Goal: Task Accomplishment & Management: Complete application form

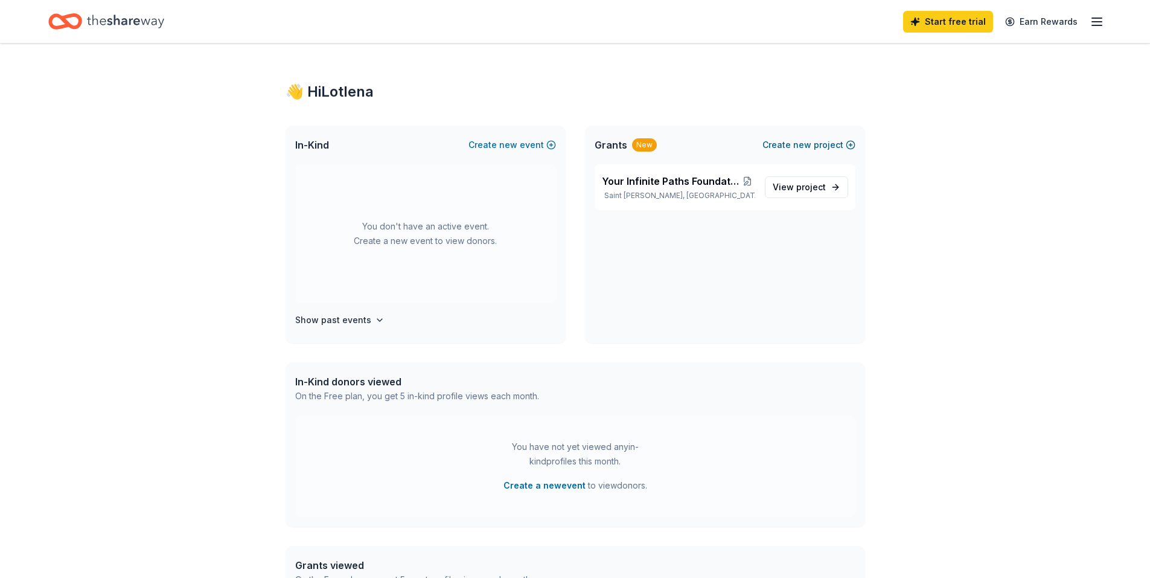
click at [811, 144] on span "new" at bounding box center [802, 145] width 18 height 14
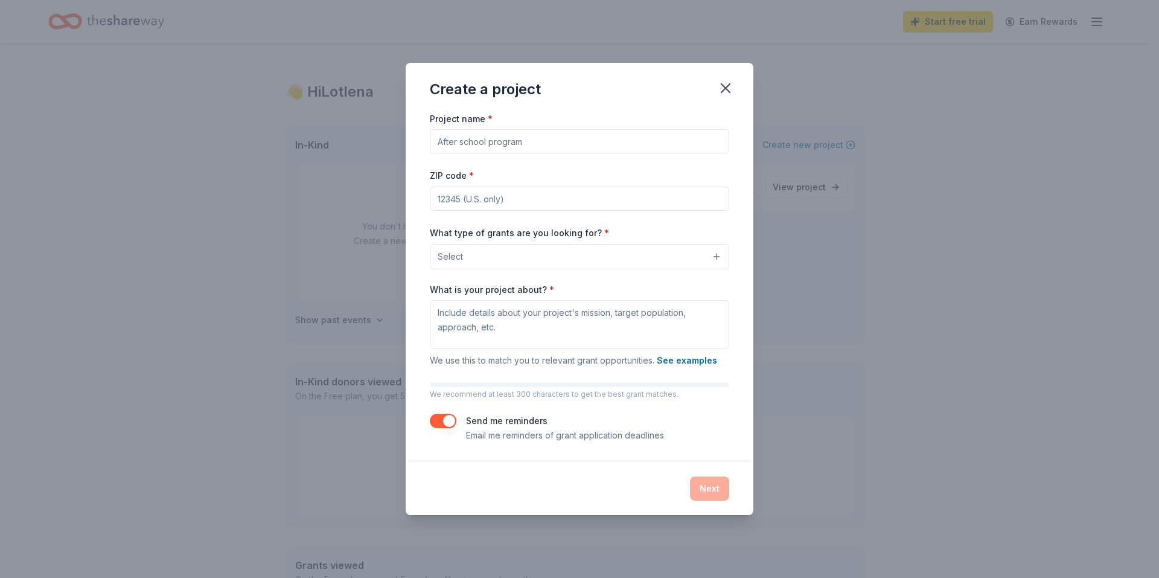
drag, startPoint x: 544, startPoint y: 144, endPoint x: 383, endPoint y: 147, distance: 161.2
click at [383, 147] on div "Create a project Project name * ZIP code * What type of grants are you looking …" at bounding box center [579, 289] width 1159 height 578
type input "Program House for survivors of trauma and human trafficking"
click at [554, 197] on input "ZIP code *" at bounding box center [579, 199] width 299 height 24
type input "20603"
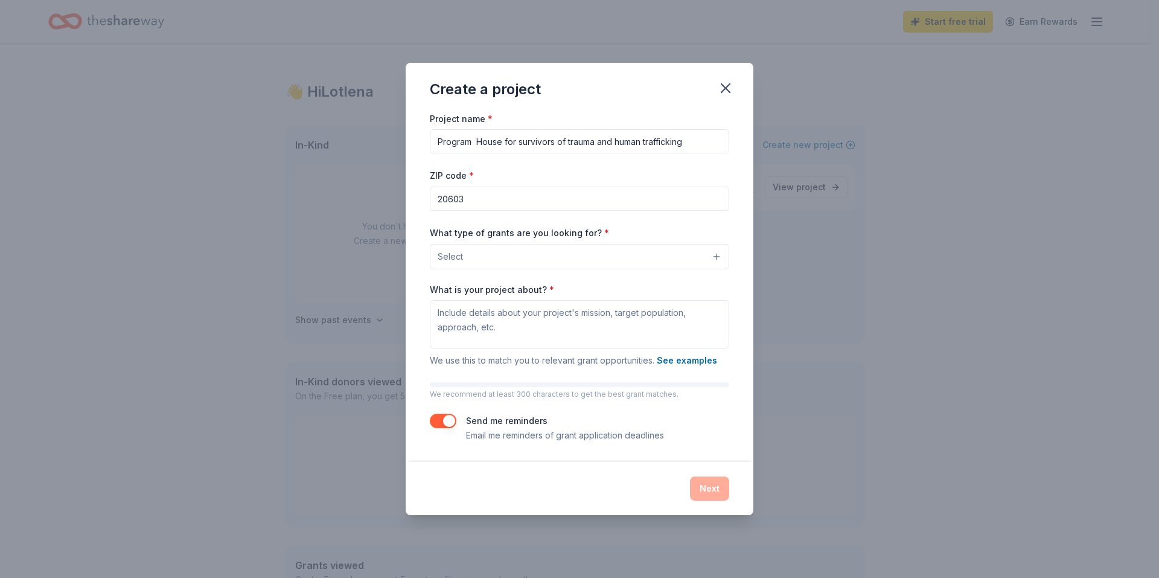
click at [522, 257] on button "Select" at bounding box center [579, 256] width 299 height 25
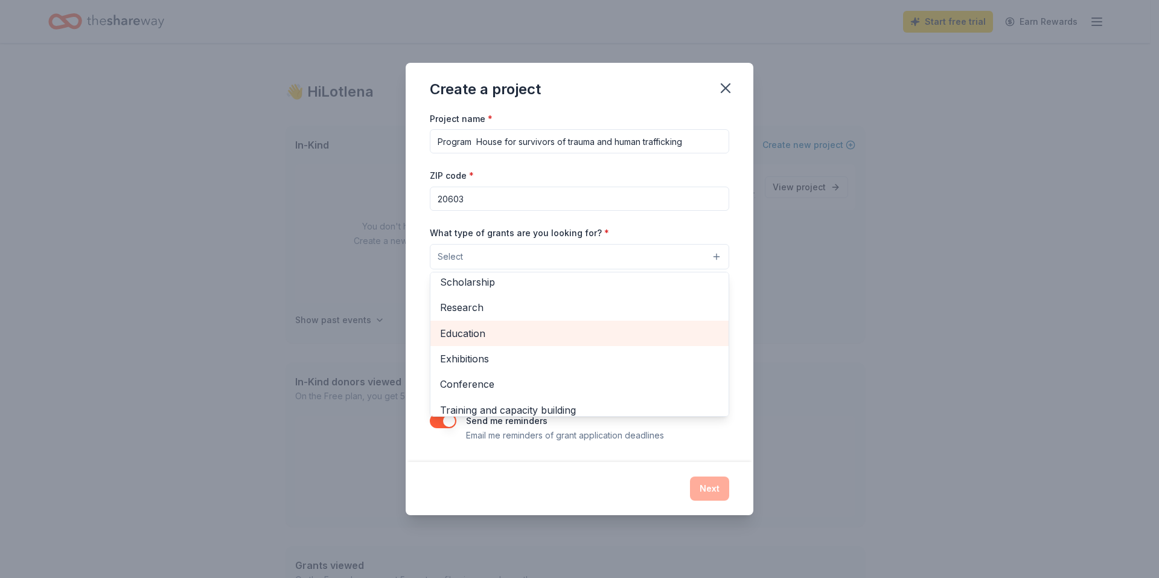
scroll to position [22, 0]
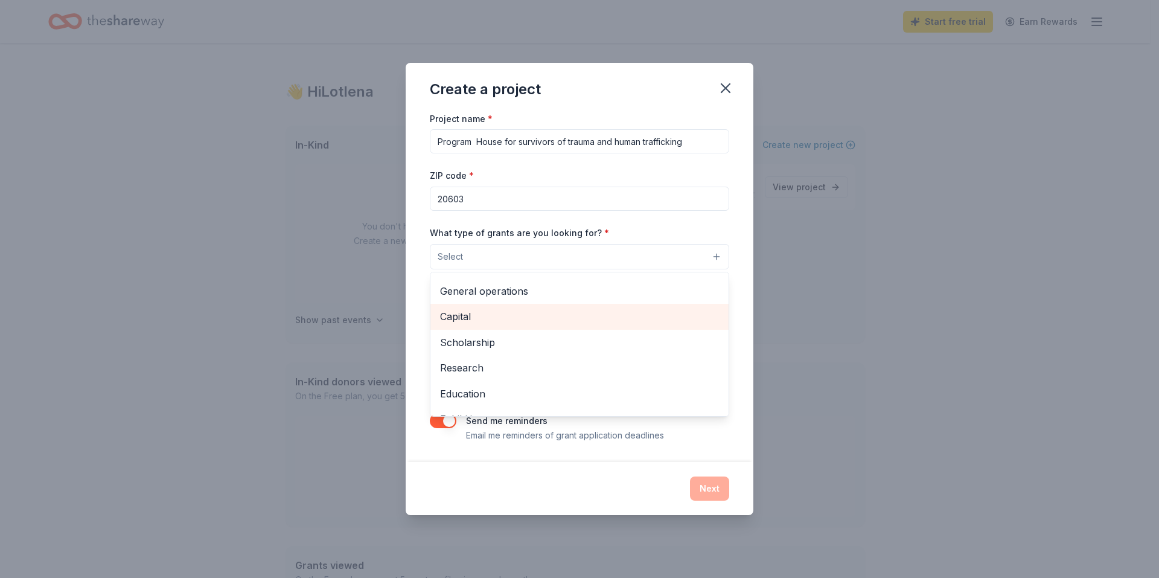
click at [465, 316] on span "Capital" at bounding box center [579, 316] width 279 height 16
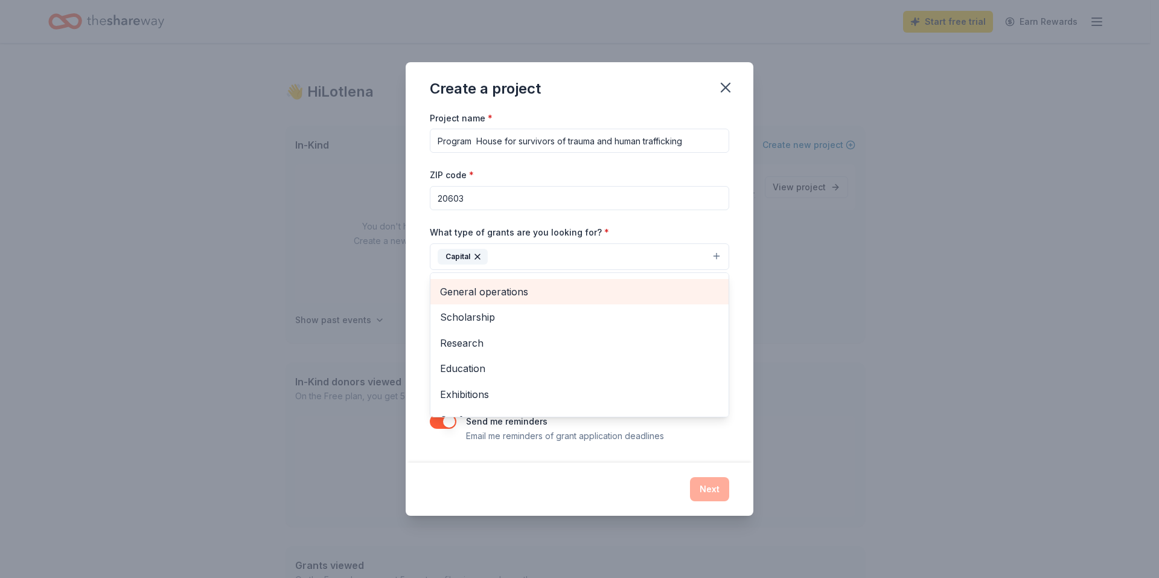
click at [485, 289] on span "General operations" at bounding box center [579, 292] width 279 height 16
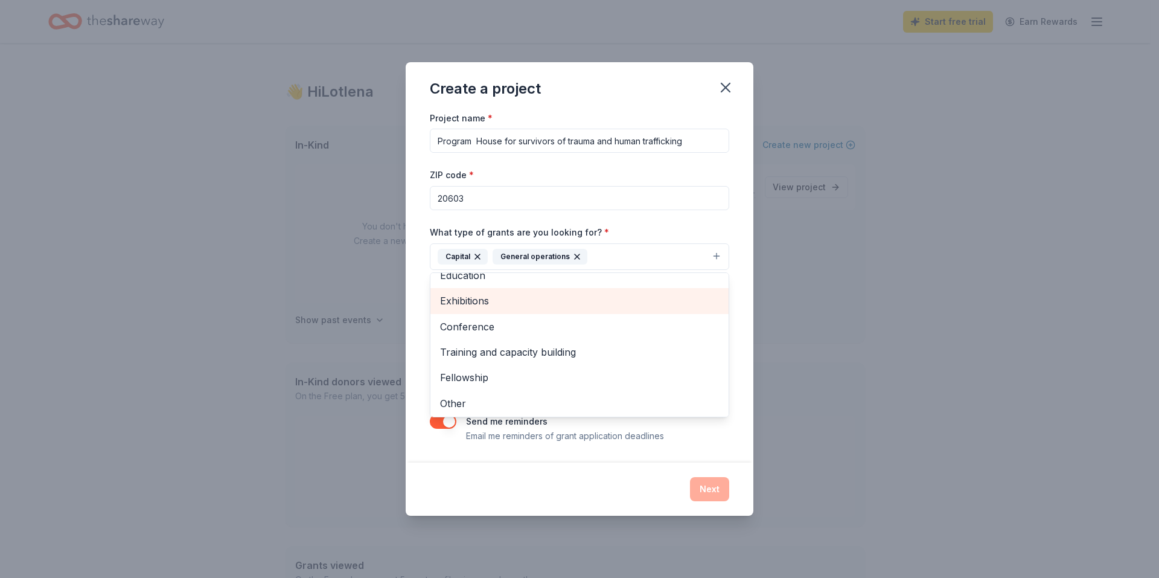
scroll to position [91, 0]
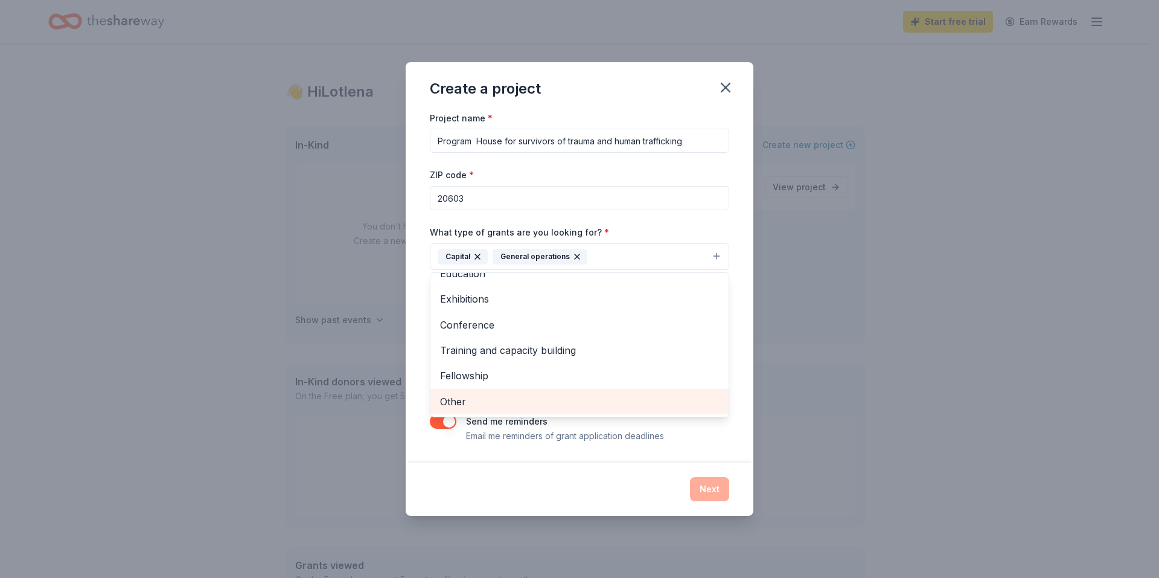
click at [462, 402] on span "Other" at bounding box center [579, 402] width 279 height 16
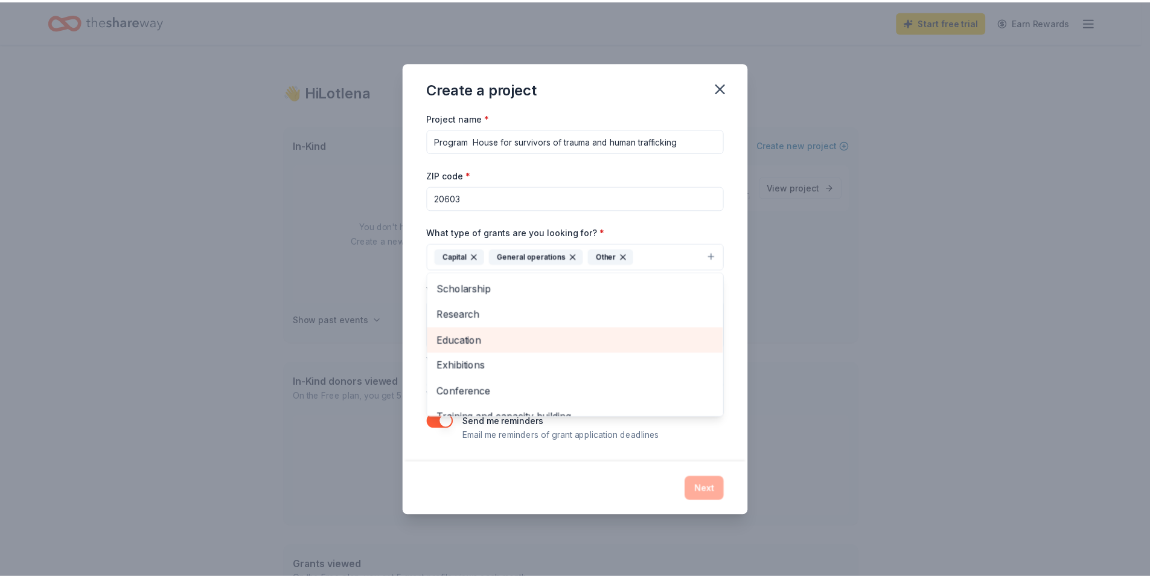
scroll to position [0, 0]
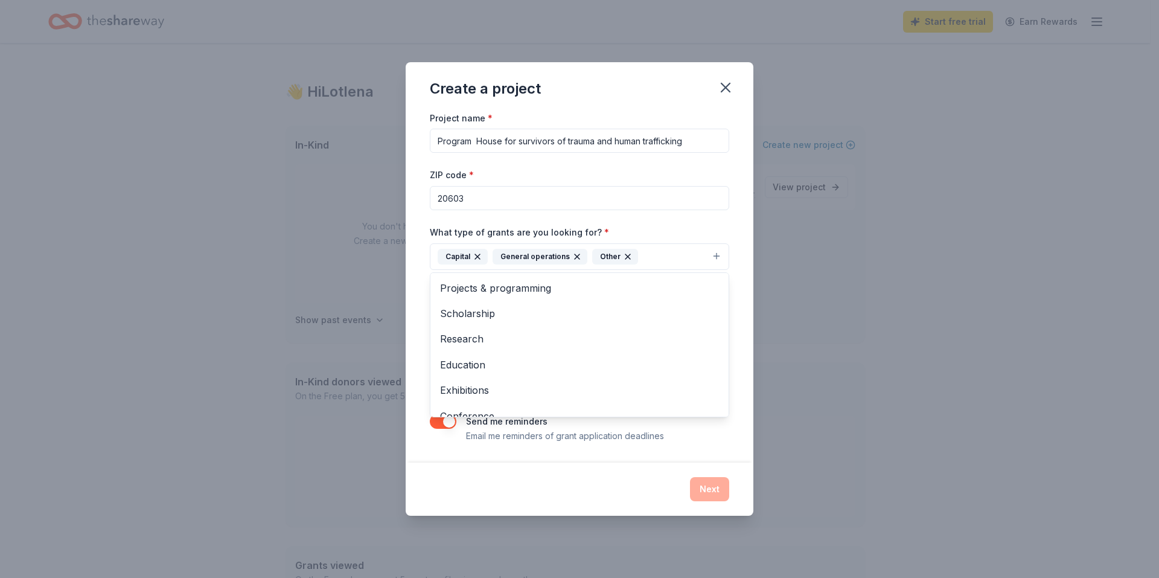
click at [615, 473] on div "Create a project Project name * Program House for survivors of trauma and human…" at bounding box center [580, 288] width 348 height 453
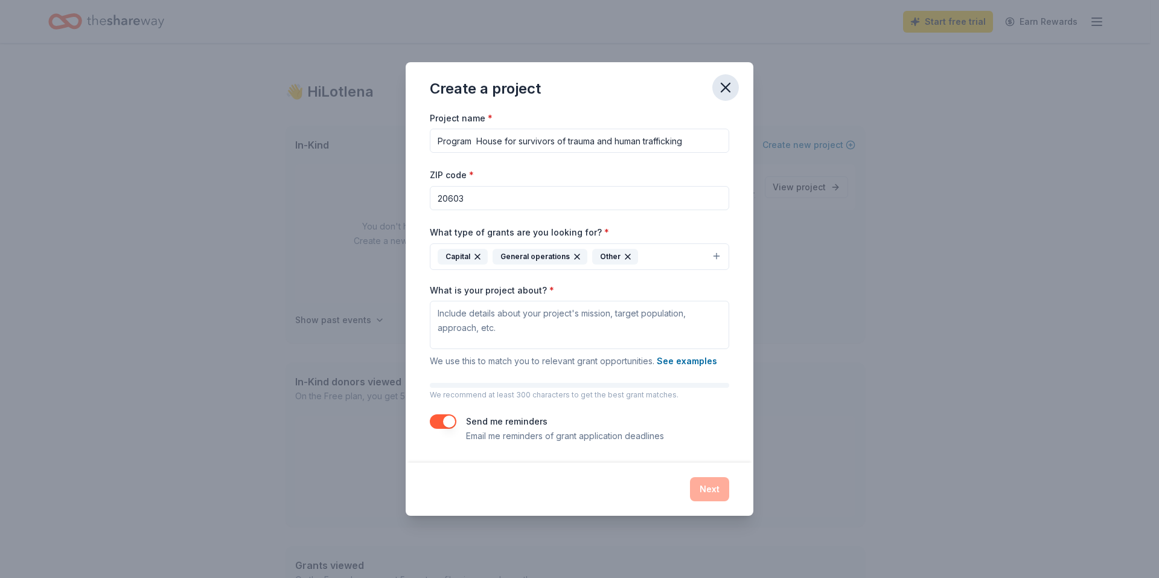
click at [729, 86] on icon "button" at bounding box center [725, 87] width 17 height 17
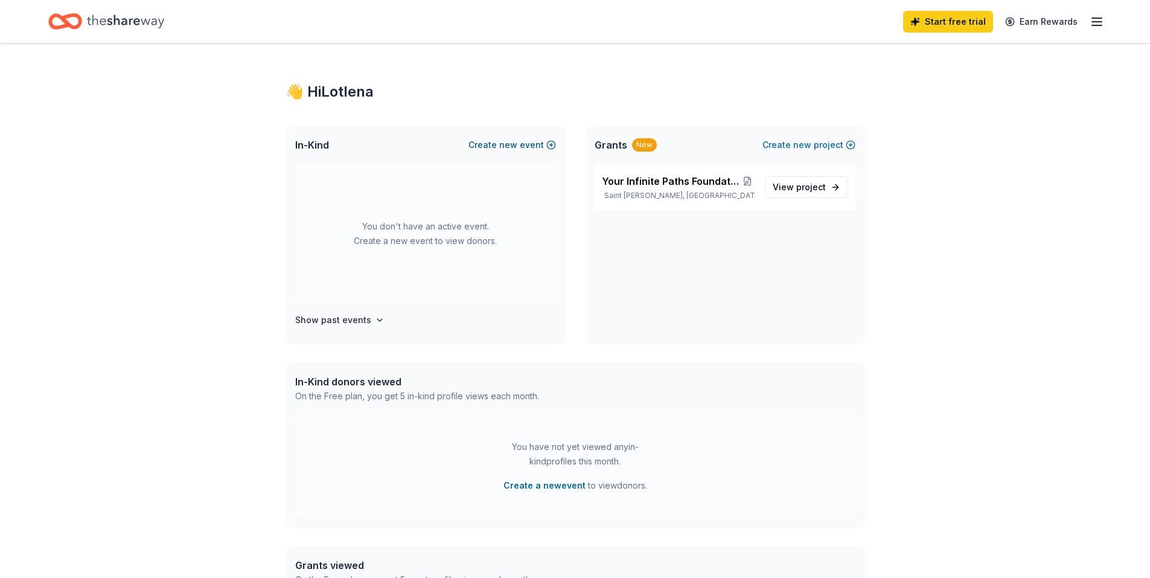
click at [517, 144] on span "new" at bounding box center [508, 145] width 18 height 14
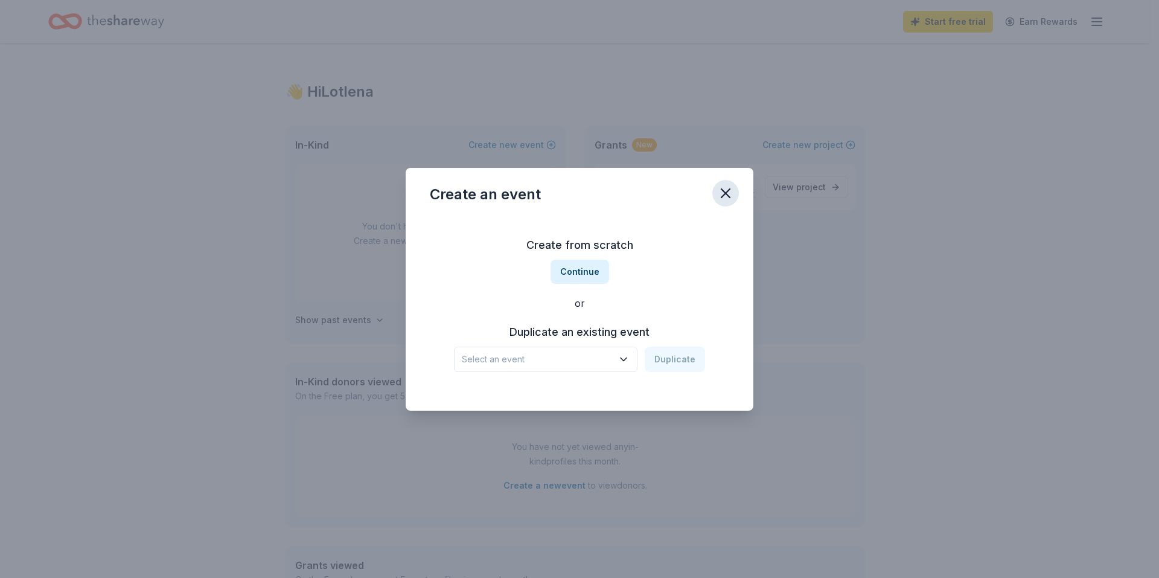
click at [723, 193] on icon "button" at bounding box center [725, 193] width 17 height 17
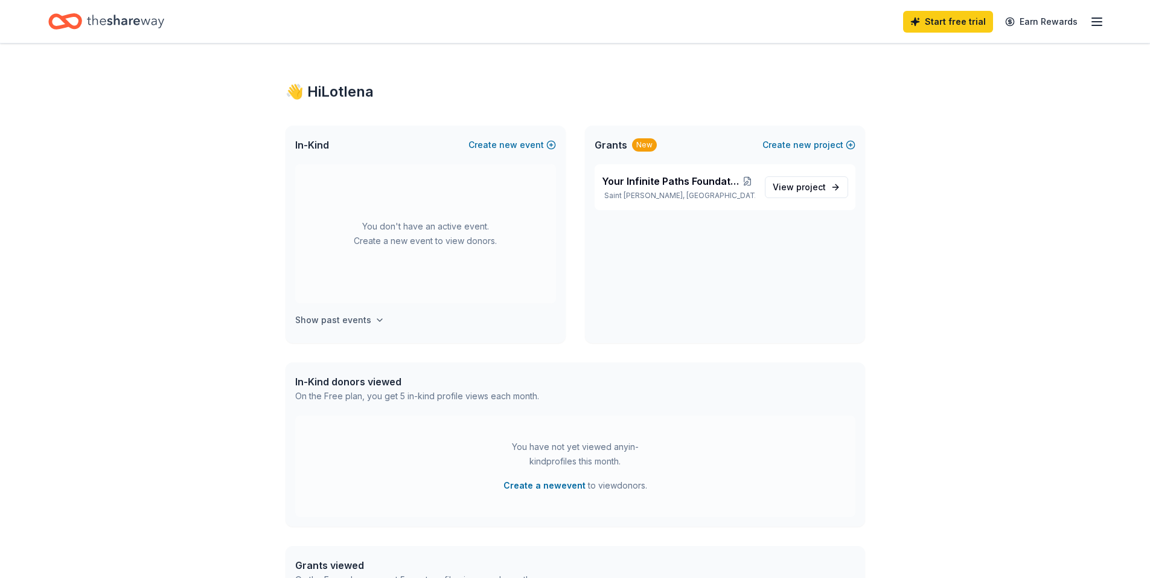
click at [368, 319] on button "Show past events" at bounding box center [339, 320] width 89 height 14
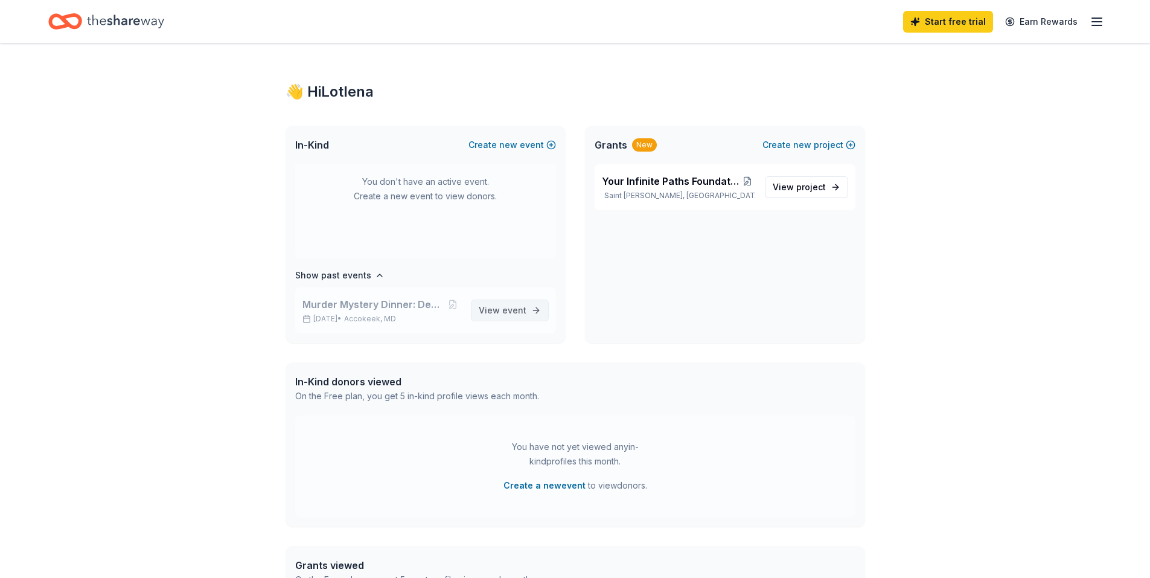
click at [507, 312] on span "event" at bounding box center [514, 310] width 24 height 10
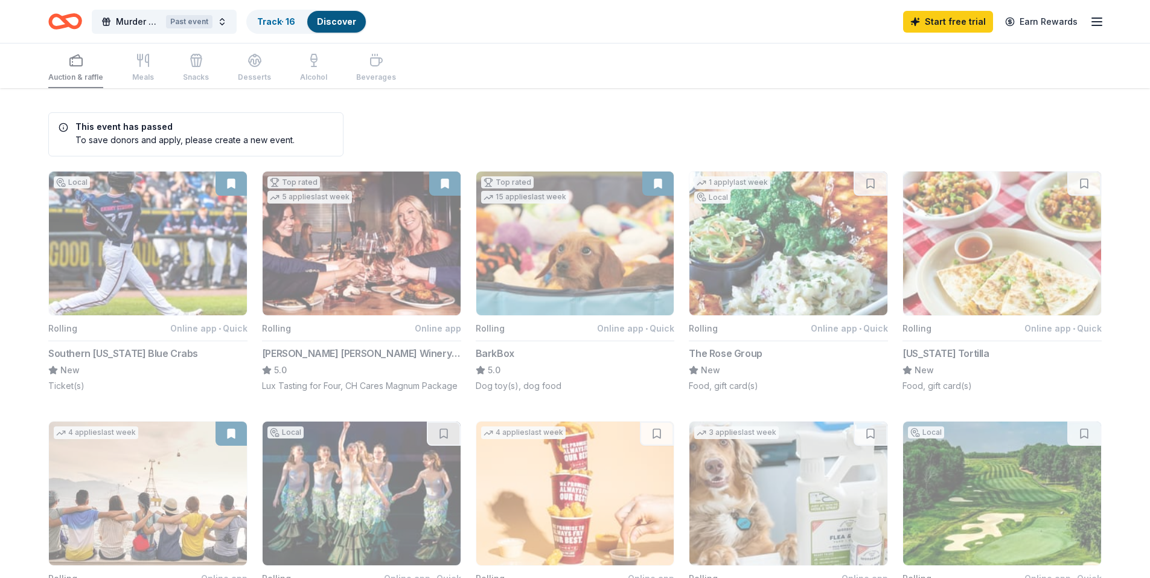
click at [189, 138] on div "To save donors and apply, please create a new event." at bounding box center [177, 139] width 236 height 13
click at [143, 21] on span "Murder Mystery Dinner: Death of a Gangster" at bounding box center [138, 21] width 45 height 14
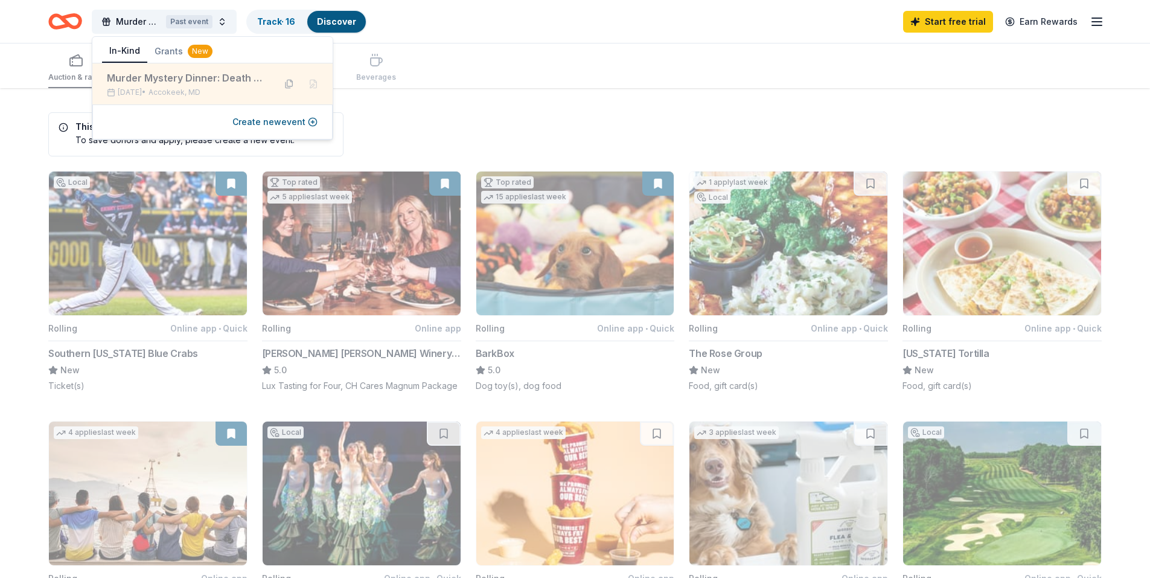
click at [287, 85] on button at bounding box center [289, 83] width 19 height 19
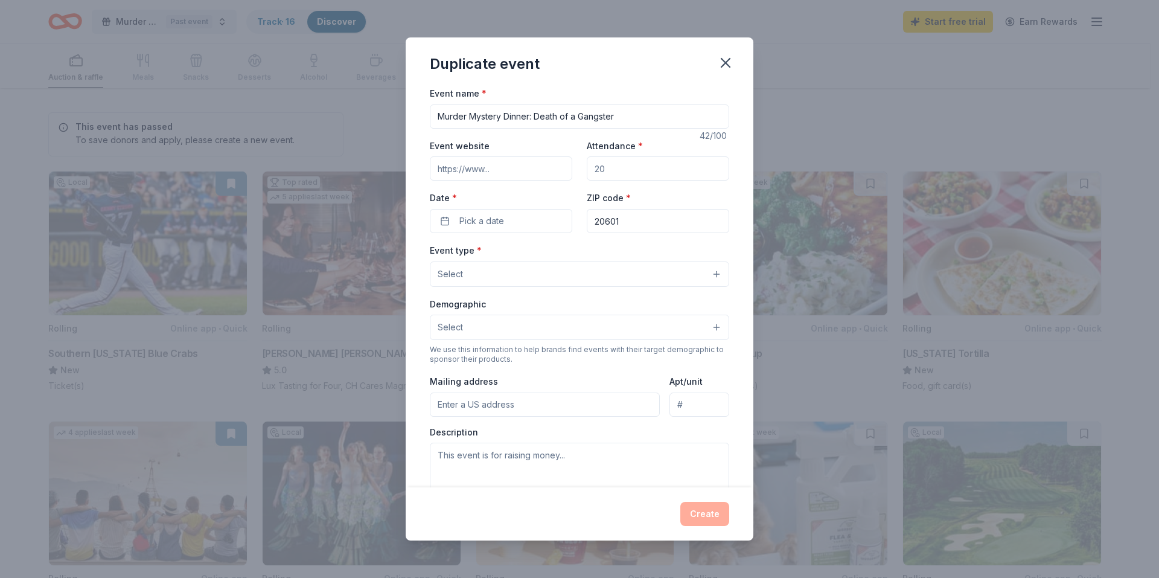
drag, startPoint x: 616, startPoint y: 110, endPoint x: 363, endPoint y: 110, distance: 252.3
click at [363, 110] on div "Duplicate event Event name * Murder Mystery Dinner: Death of a Gangster 42 /100…" at bounding box center [579, 289] width 1159 height 578
type input "2025 "A Single Step" Sneaker Ball Gala"
drag, startPoint x: 615, startPoint y: 165, endPoint x: 570, endPoint y: 165, distance: 45.3
click at [570, 165] on div "Event website Attendance * Date * Pick a date ZIP code * 20601" at bounding box center [579, 185] width 299 height 95
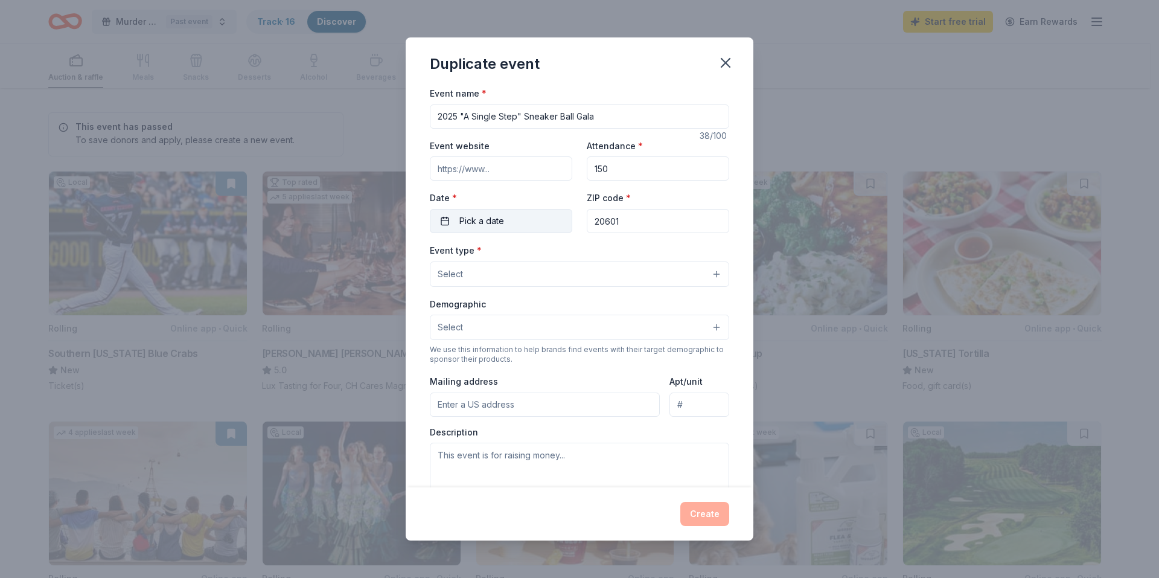
type input "150"
click at [509, 217] on button "Pick a date" at bounding box center [501, 221] width 142 height 24
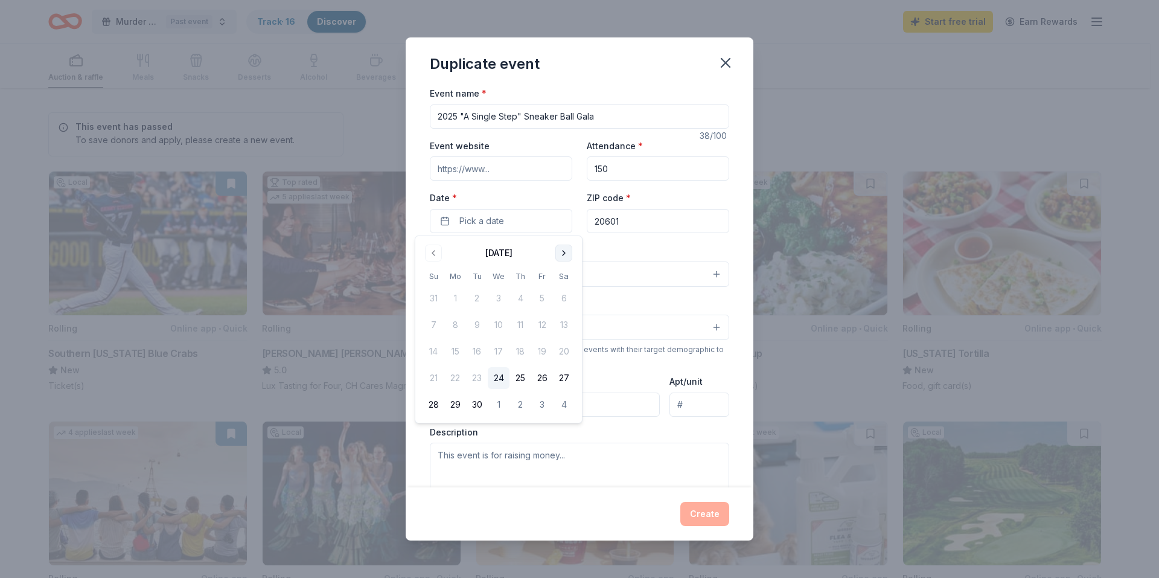
click at [566, 252] on button "Go to next month" at bounding box center [563, 252] width 17 height 17
click at [564, 327] on button "11" at bounding box center [564, 325] width 22 height 22
click at [569, 327] on button "11" at bounding box center [564, 325] width 22 height 22
click at [568, 325] on button "11" at bounding box center [564, 325] width 22 height 22
click at [645, 253] on div "Event type * Select" at bounding box center [579, 265] width 299 height 44
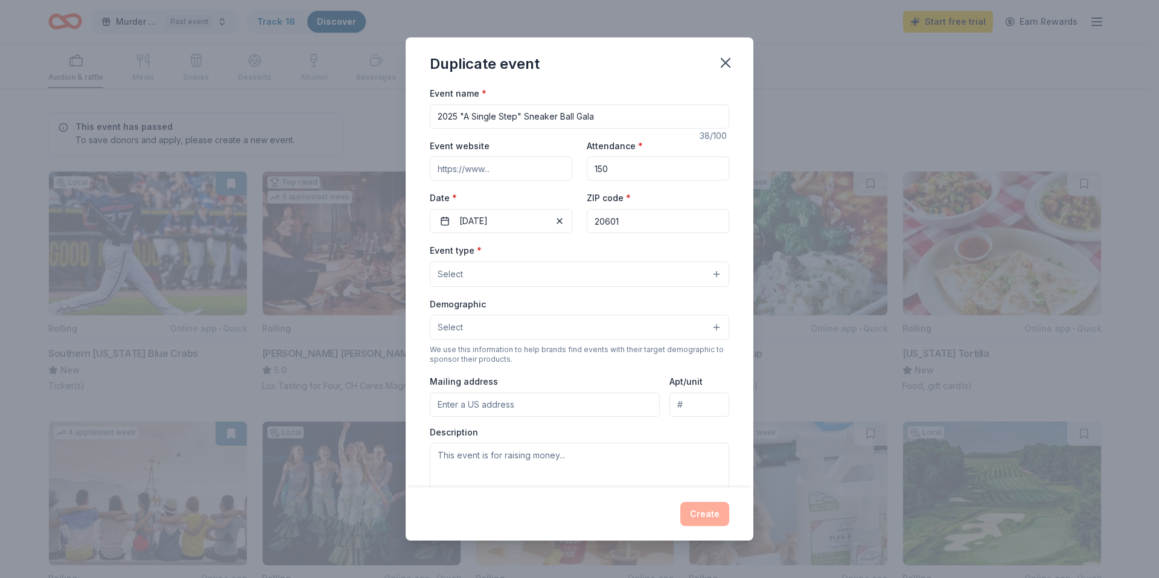
click at [633, 218] on input "20601" at bounding box center [658, 221] width 142 height 24
type input "20603"
click at [538, 272] on button "Select" at bounding box center [579, 273] width 299 height 25
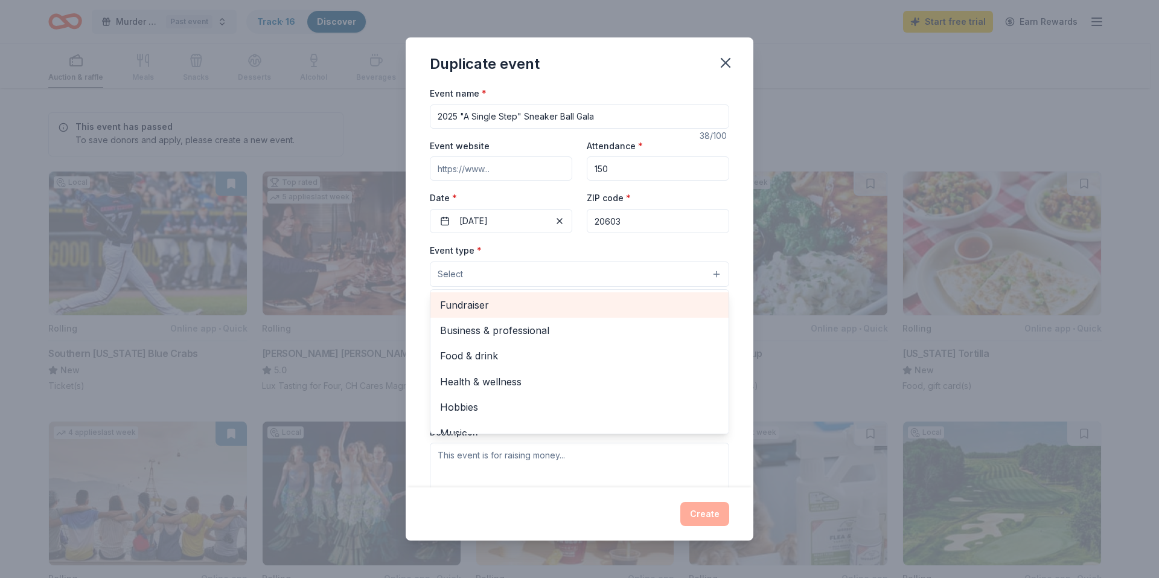
click at [520, 308] on span "Fundraiser" at bounding box center [579, 305] width 279 height 16
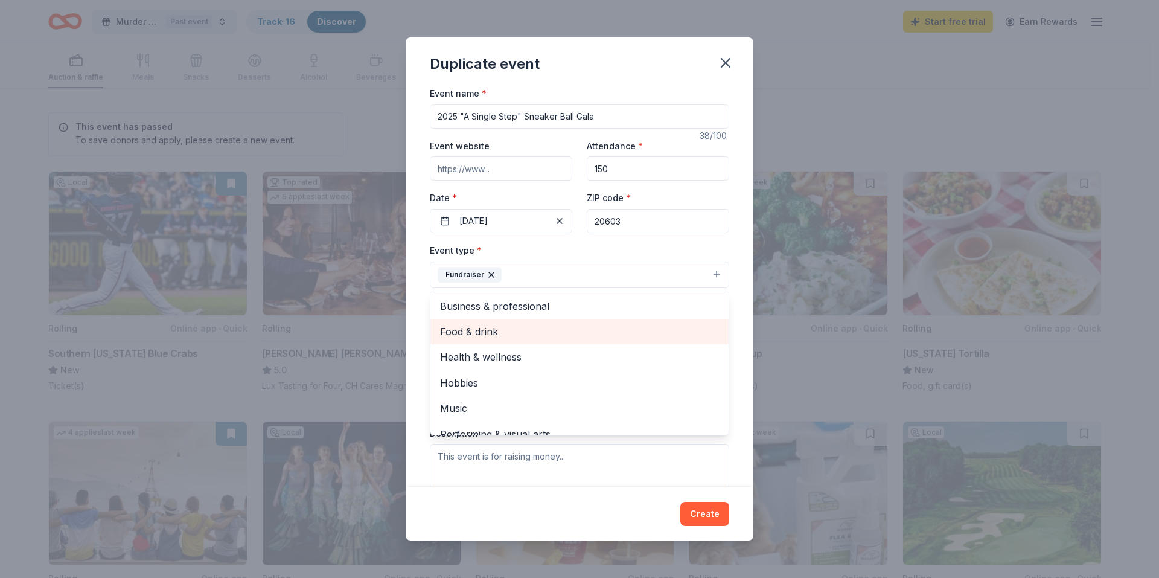
click at [503, 333] on span "Food & drink" at bounding box center [579, 332] width 279 height 16
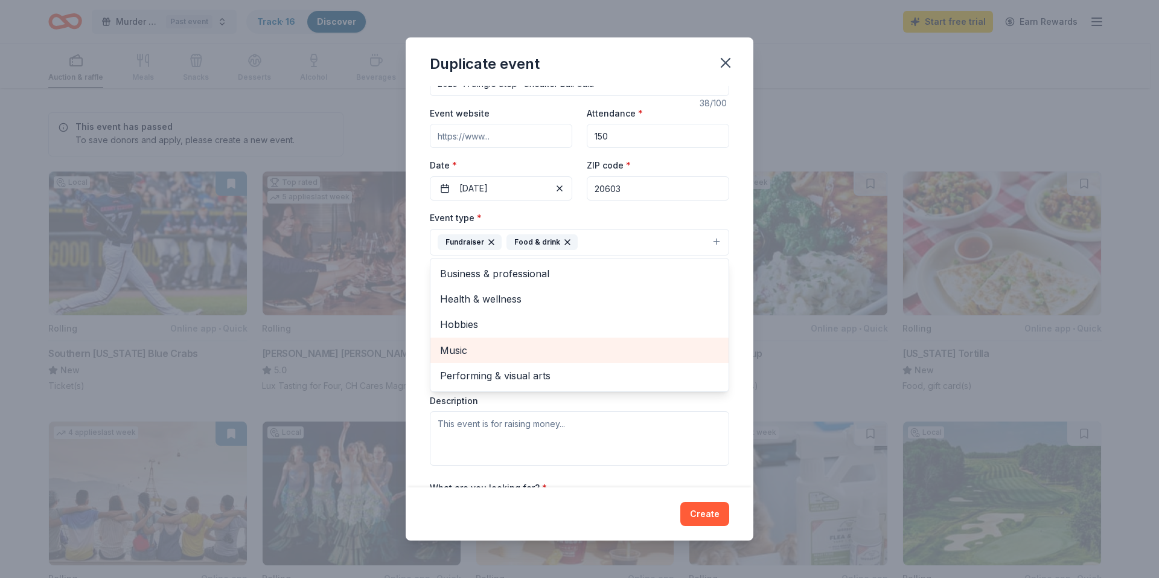
scroll to position [60, 0]
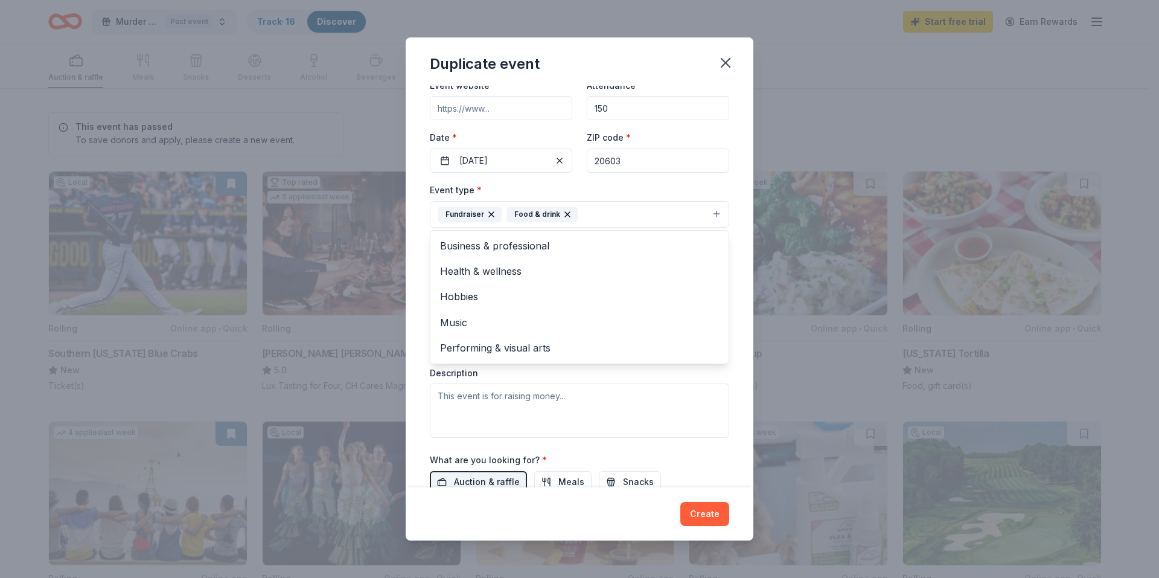
click at [729, 376] on div "Event name * 2025 "A Single Step" Sneaker Ball Gala 38 /100 Event website Atten…" at bounding box center [580, 286] width 348 height 401
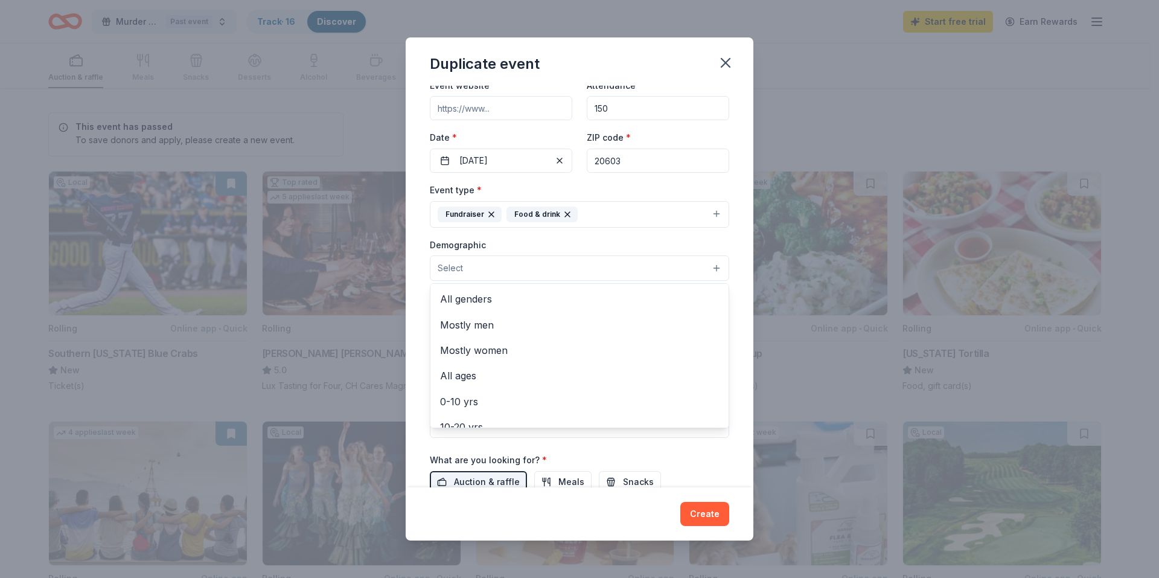
click at [545, 269] on button "Select" at bounding box center [579, 267] width 299 height 25
click at [491, 298] on span "All genders" at bounding box center [579, 299] width 279 height 16
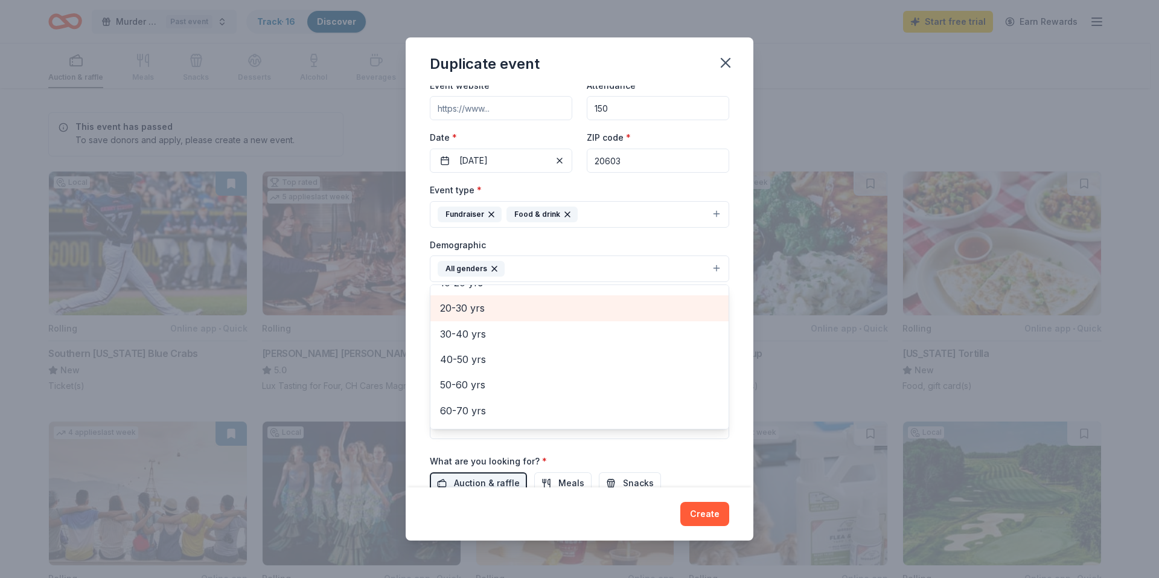
scroll to position [121, 0]
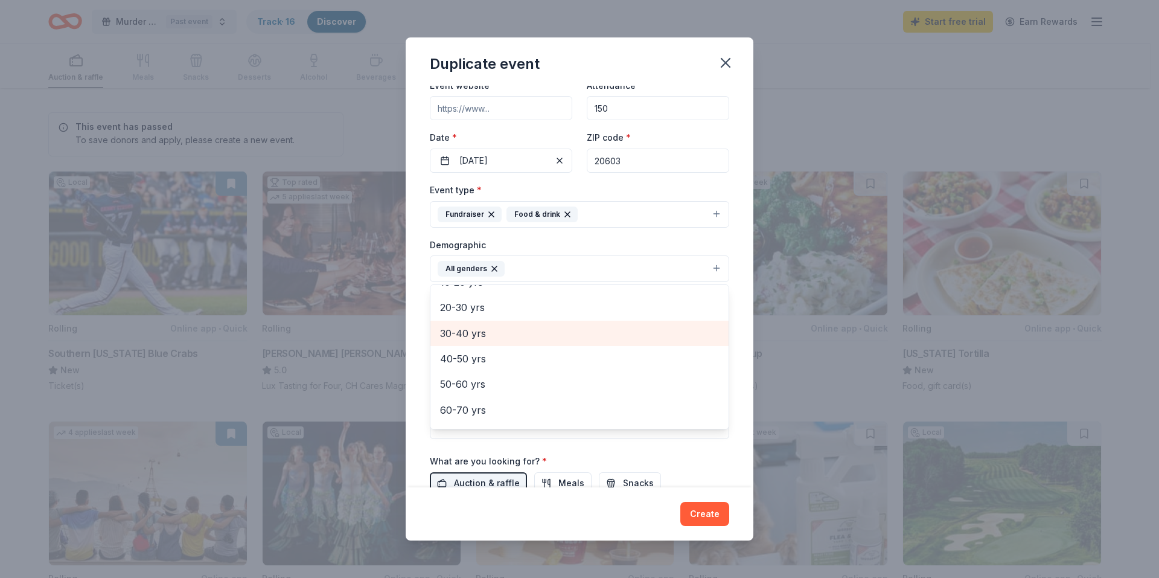
click at [471, 337] on span "30-40 yrs" at bounding box center [579, 333] width 279 height 16
click at [464, 337] on span "40-50 yrs" at bounding box center [579, 333] width 279 height 16
click at [462, 336] on span "50-60 yrs" at bounding box center [579, 337] width 279 height 16
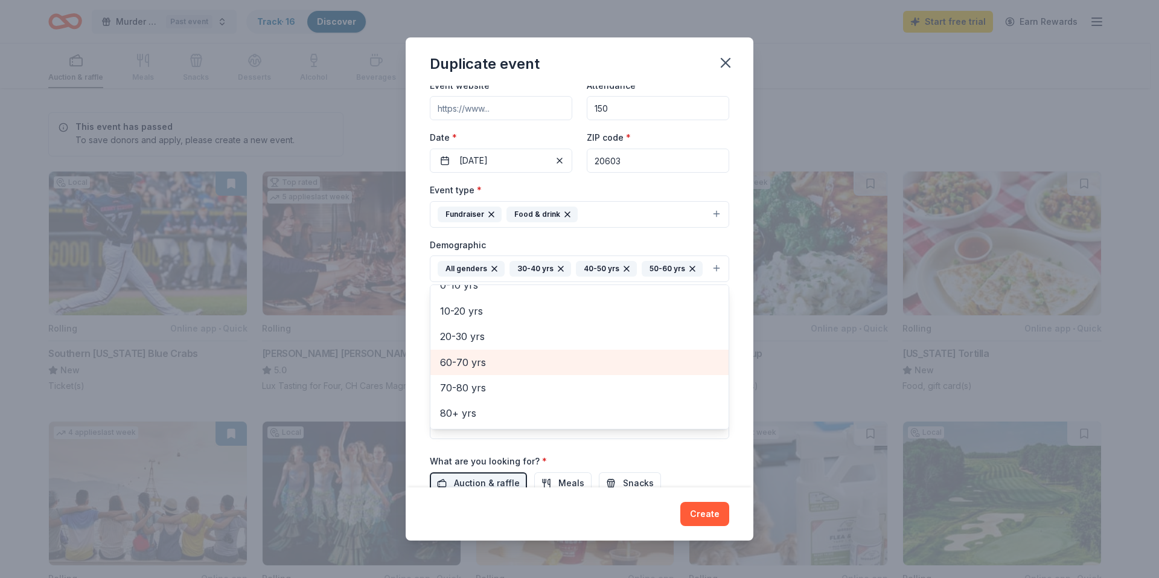
click at [497, 370] on span "60-70 yrs" at bounding box center [579, 362] width 279 height 16
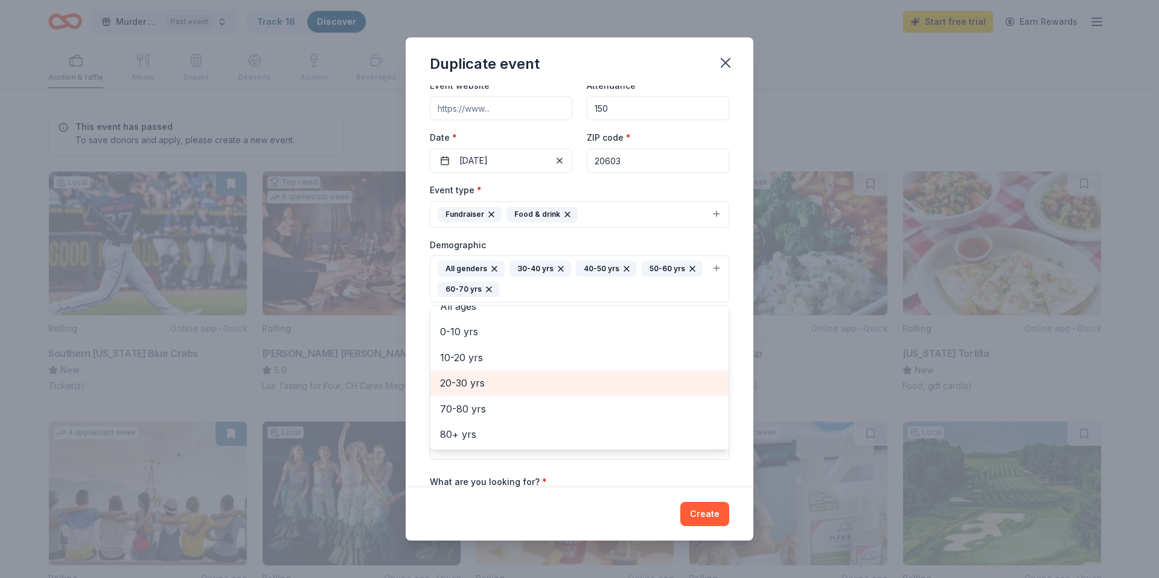
scroll to position [66, 0]
click at [458, 386] on span "20-30 yrs" at bounding box center [579, 383] width 279 height 16
click at [467, 381] on span "10-20 yrs" at bounding box center [579, 383] width 279 height 16
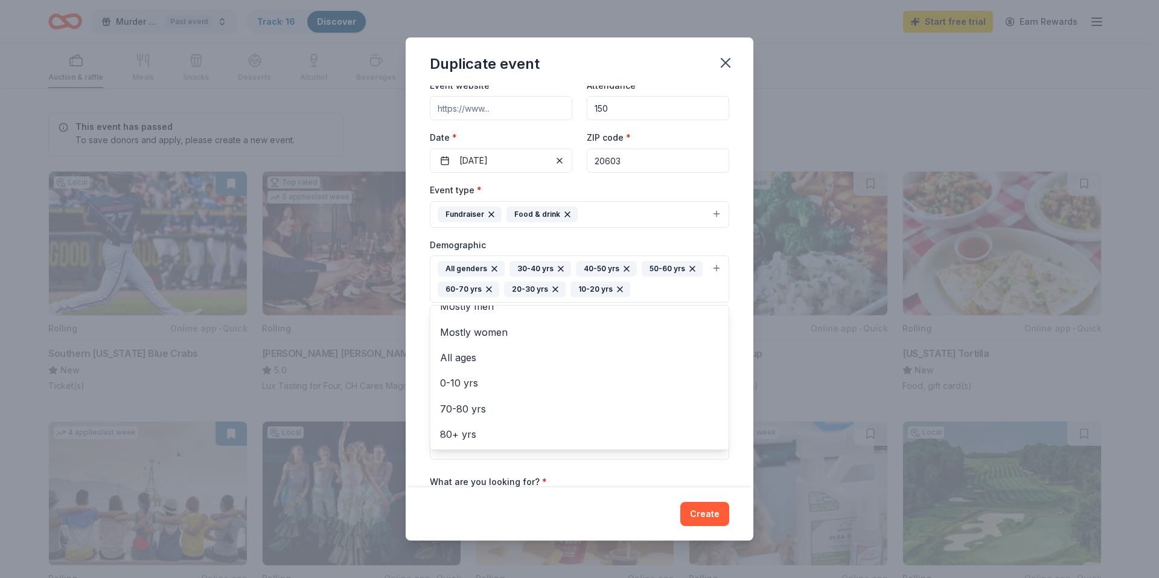
click at [735, 435] on div "Event name * 2025 "A Single Step" Sneaker Ball Gala 38 /100 Event website Atten…" at bounding box center [580, 286] width 348 height 401
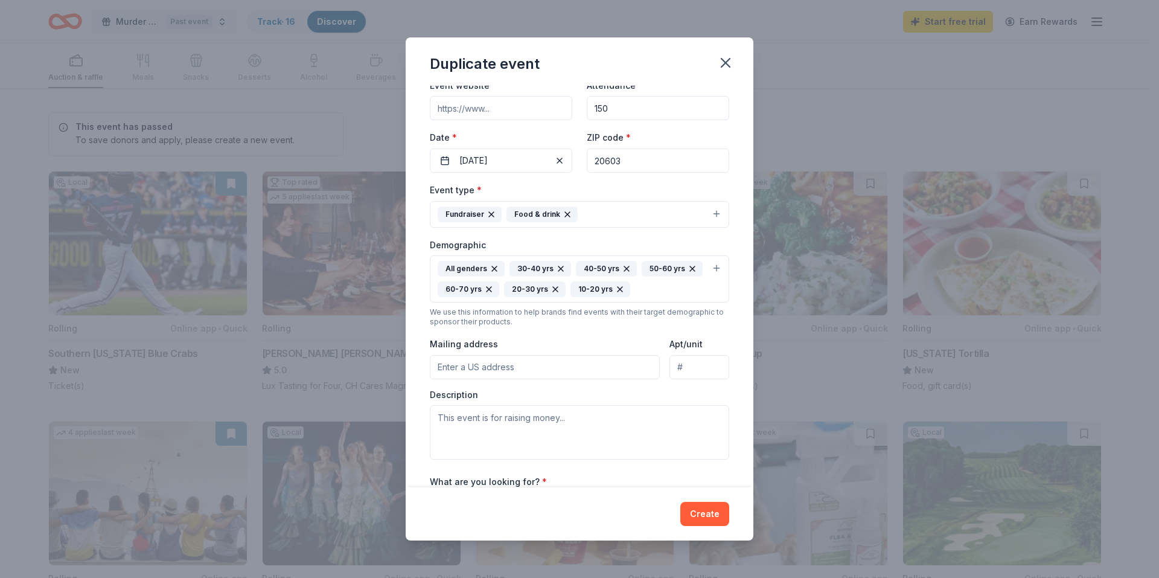
click at [566, 369] on input "Mailing address" at bounding box center [545, 367] width 230 height 24
type input "6002 New Forest Court, Waldorf, MD, 20603"
click at [692, 360] on input "Apt/unit" at bounding box center [700, 367] width 60 height 24
click at [695, 364] on input "Apt/unit" at bounding box center [700, 367] width 60 height 24
type input "#3"
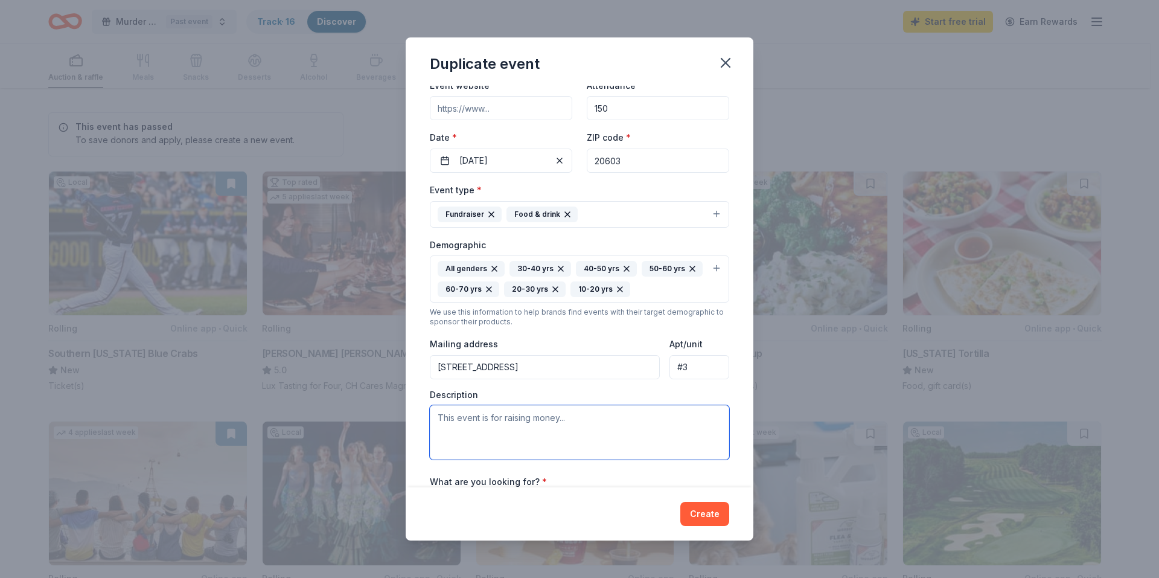
click at [525, 425] on textarea at bounding box center [579, 432] width 299 height 54
type textarea "t"
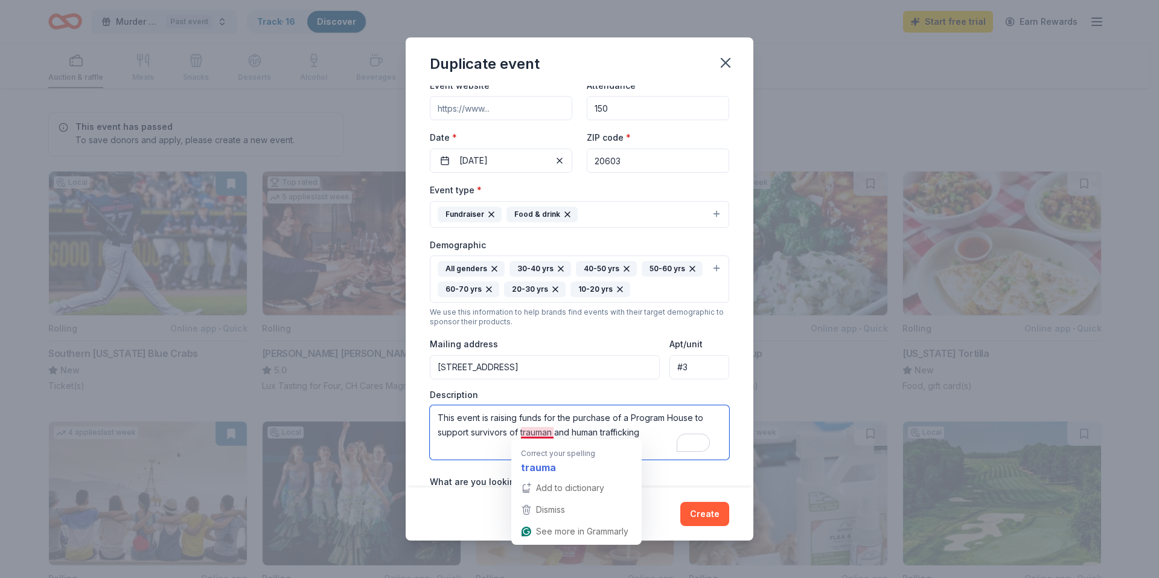
click at [554, 432] on textarea "This event is raising funds for the purchase of a Program House to support surv…" at bounding box center [579, 432] width 299 height 54
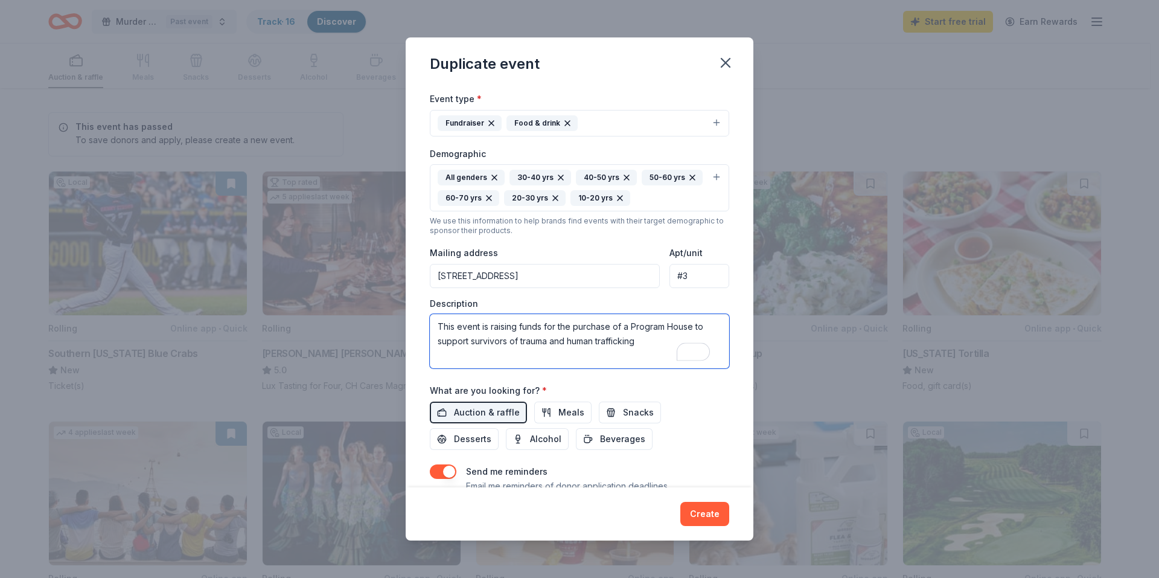
scroll to position [181, 0]
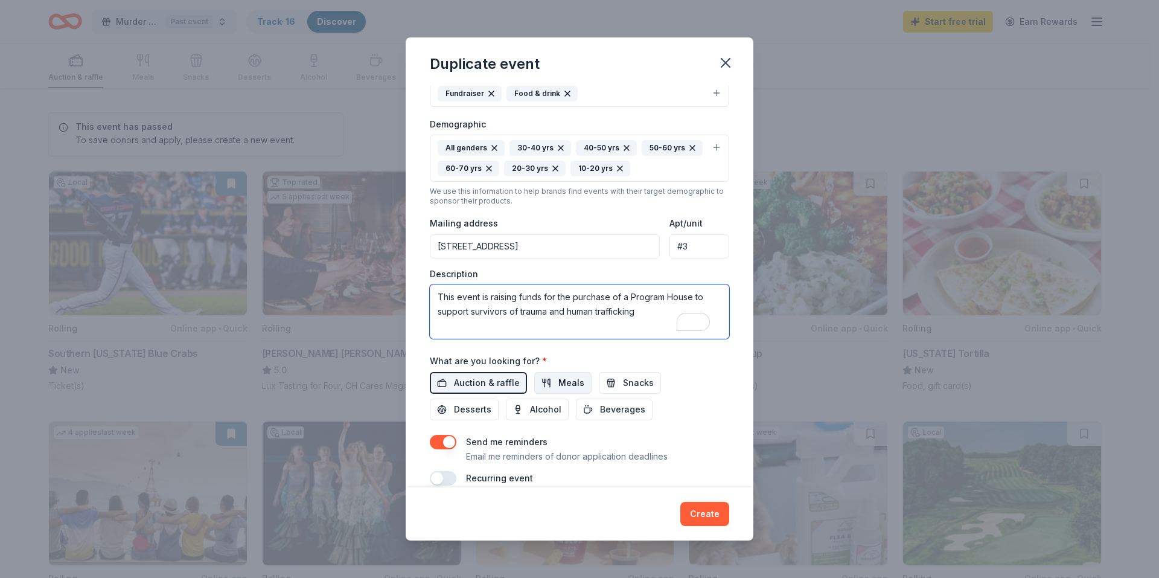
type textarea "This event is raising funds for the purchase of a Program House to support surv…"
drag, startPoint x: 571, startPoint y: 383, endPoint x: 647, endPoint y: 404, distance: 78.4
click at [575, 385] on span "Meals" at bounding box center [571, 382] width 26 height 14
click at [498, 414] on div "Auction & raffle Meals Snacks Desserts Alcohol Beverages" at bounding box center [579, 396] width 299 height 48
click at [479, 402] on span "Desserts" at bounding box center [472, 409] width 37 height 14
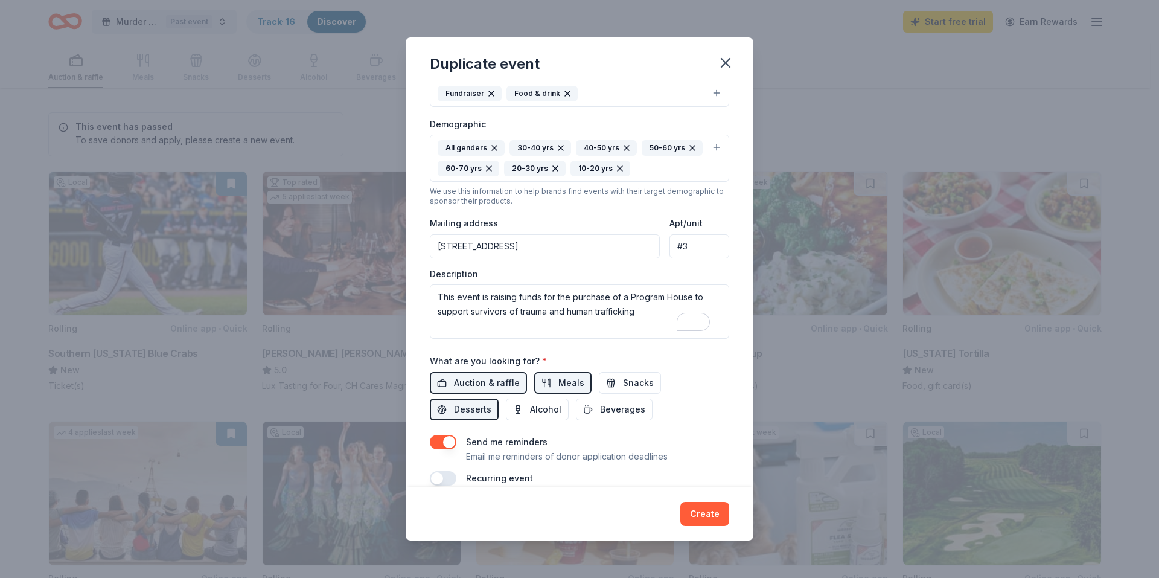
drag, startPoint x: 544, startPoint y: 415, endPoint x: 576, endPoint y: 424, distance: 33.3
click at [545, 415] on span "Alcohol" at bounding box center [545, 409] width 31 height 14
drag, startPoint x: 604, startPoint y: 415, endPoint x: 616, endPoint y: 420, distance: 12.2
click at [606, 416] on span "Beverages" at bounding box center [622, 409] width 45 height 14
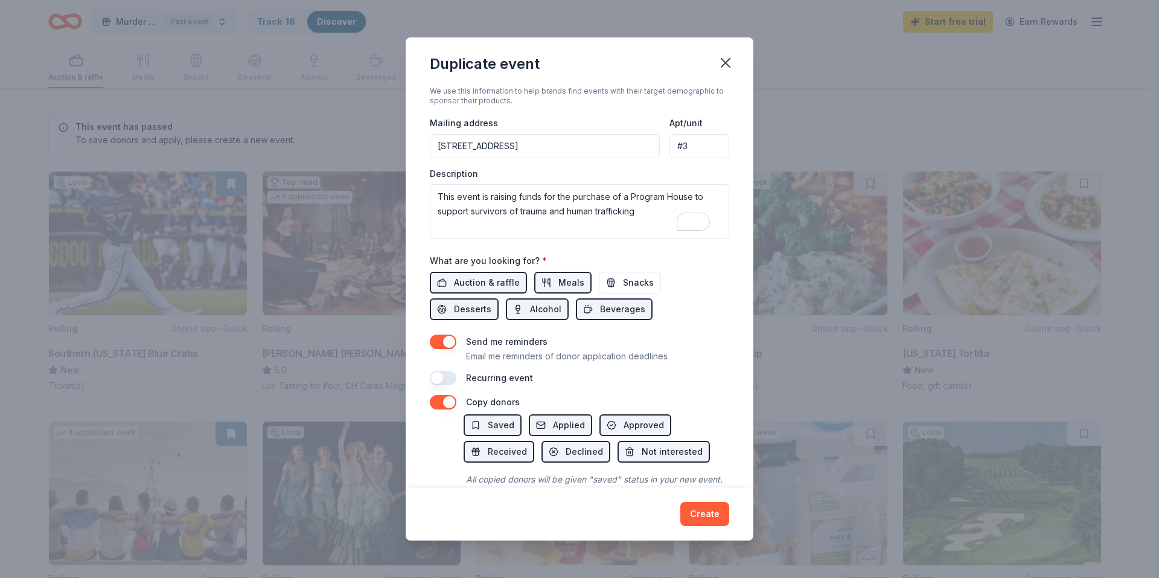
scroll to position [302, 0]
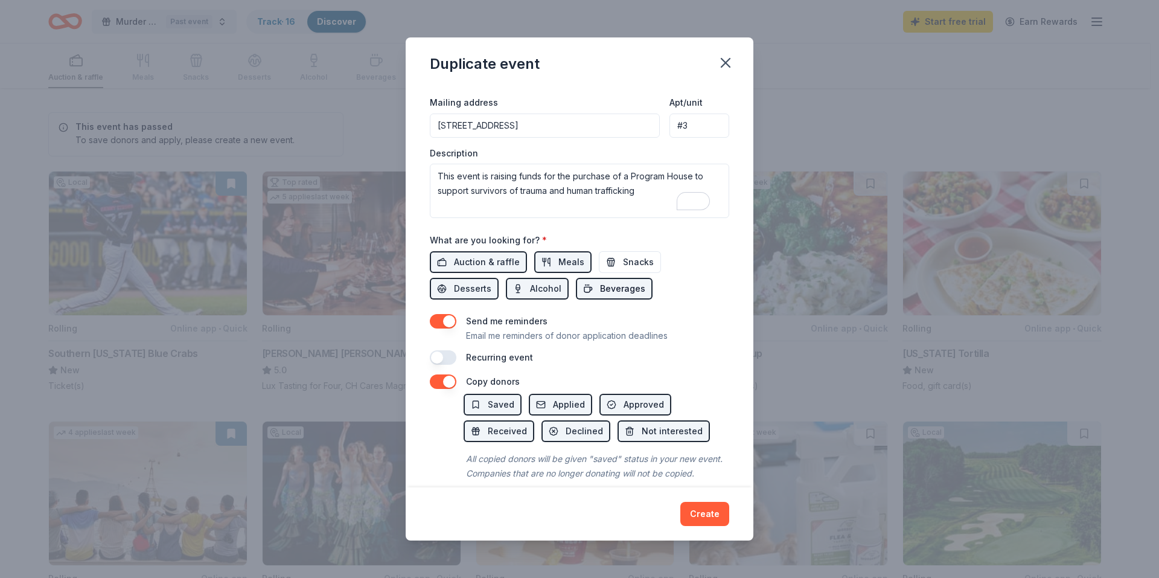
click at [613, 284] on span "Beverages" at bounding box center [622, 288] width 45 height 14
drag, startPoint x: 549, startPoint y: 288, endPoint x: 558, endPoint y: 301, distance: 15.6
click at [550, 288] on span "Alcohol" at bounding box center [545, 288] width 31 height 14
click at [558, 260] on span "Meals" at bounding box center [571, 262] width 26 height 14
click at [465, 286] on span "Desserts" at bounding box center [472, 288] width 37 height 14
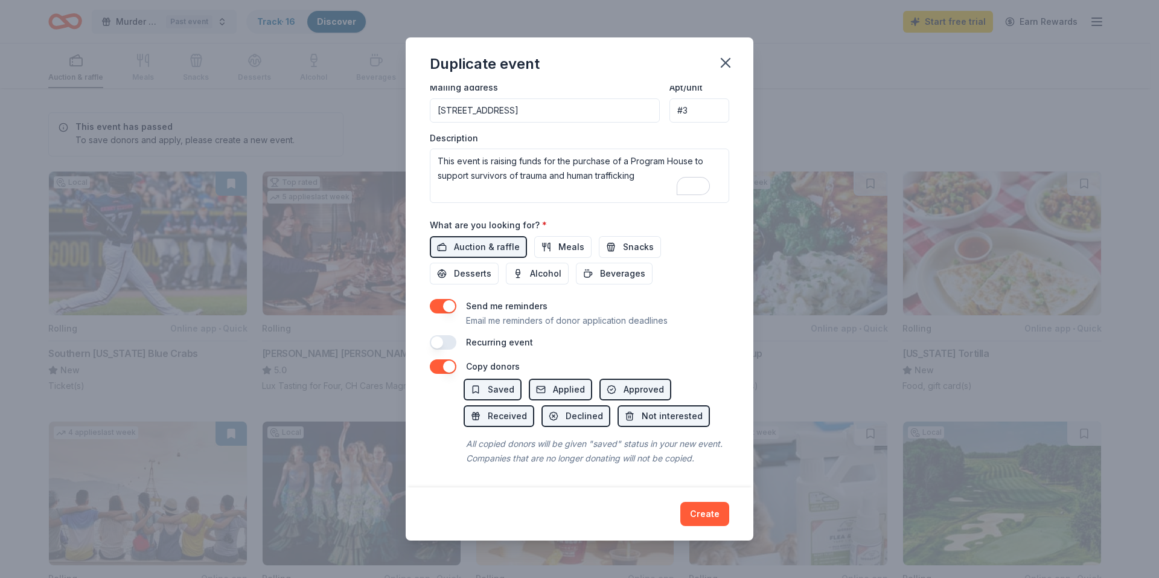
scroll to position [331, 0]
click at [558, 240] on span "Meals" at bounding box center [571, 247] width 26 height 14
click at [701, 507] on button "Create" at bounding box center [704, 514] width 49 height 24
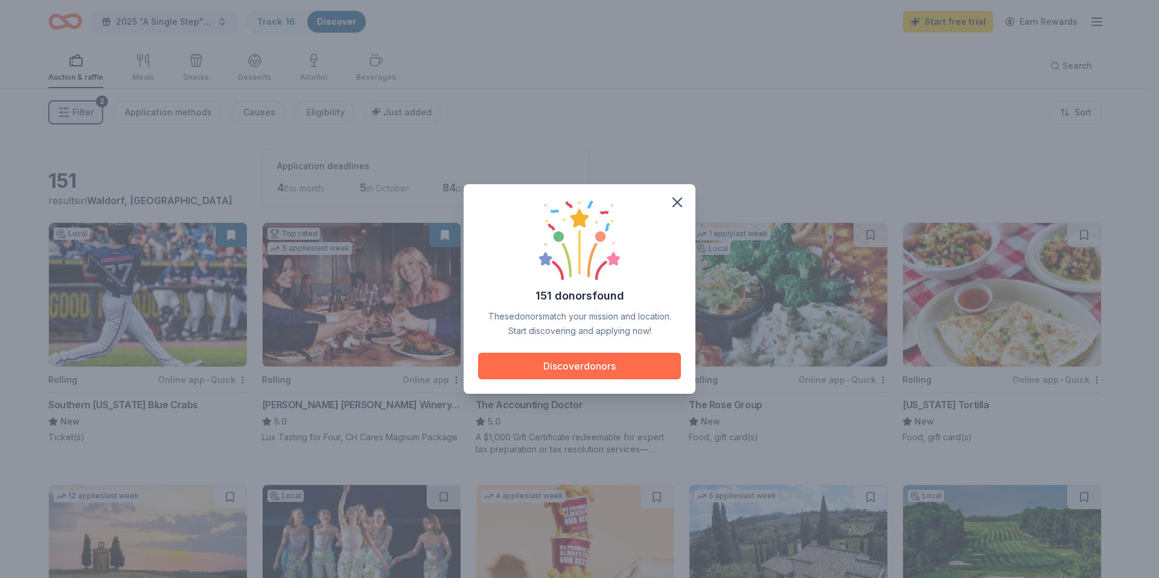
click at [561, 365] on button "Discover donors" at bounding box center [579, 366] width 203 height 27
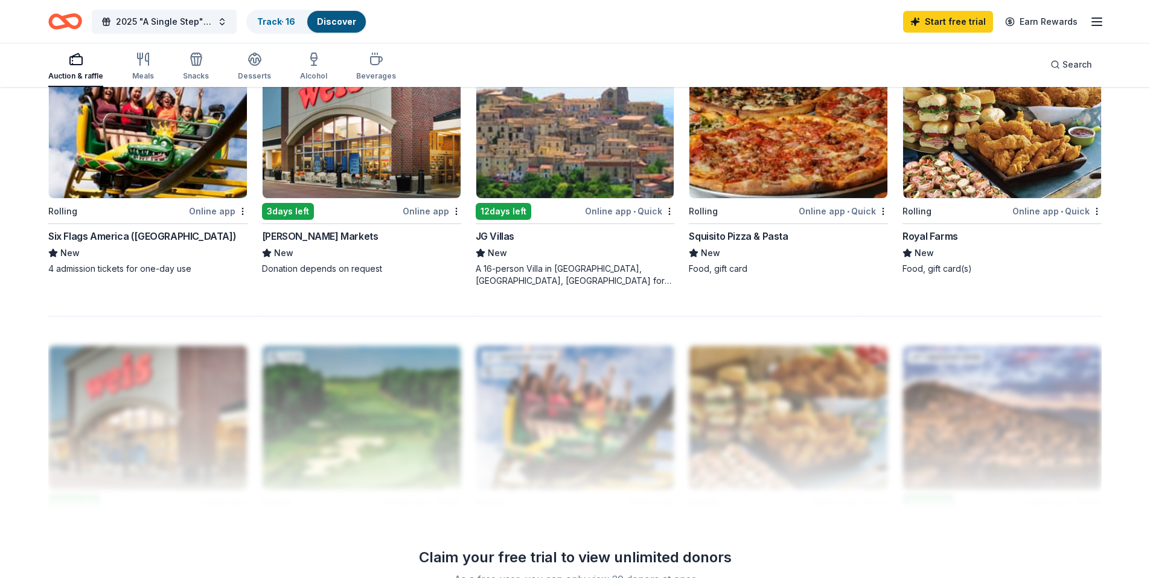
scroll to position [875, 0]
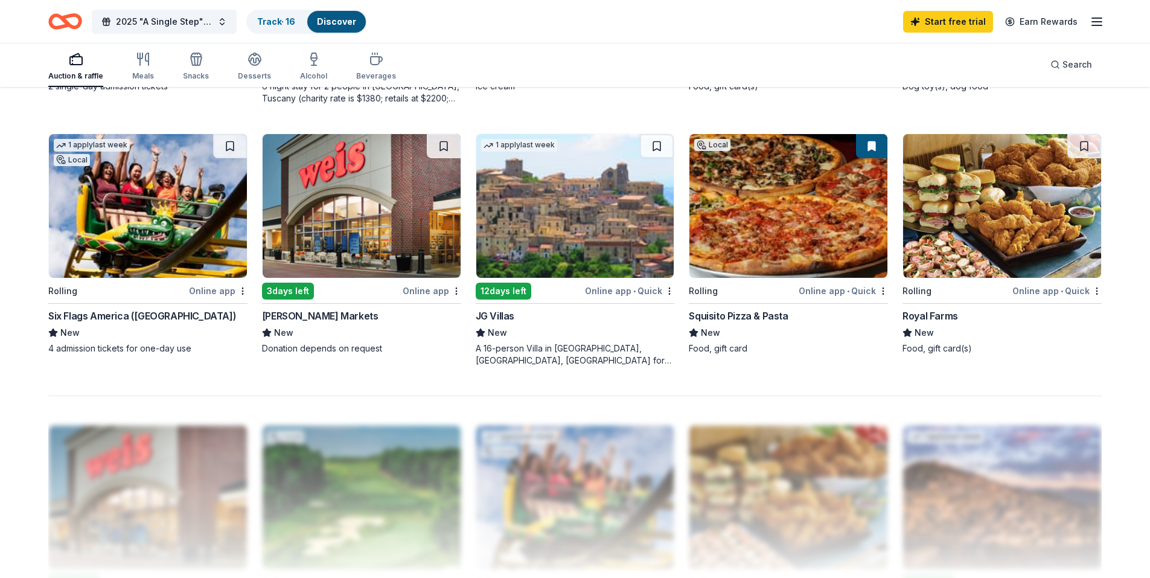
click at [353, 239] on img at bounding box center [362, 206] width 198 height 144
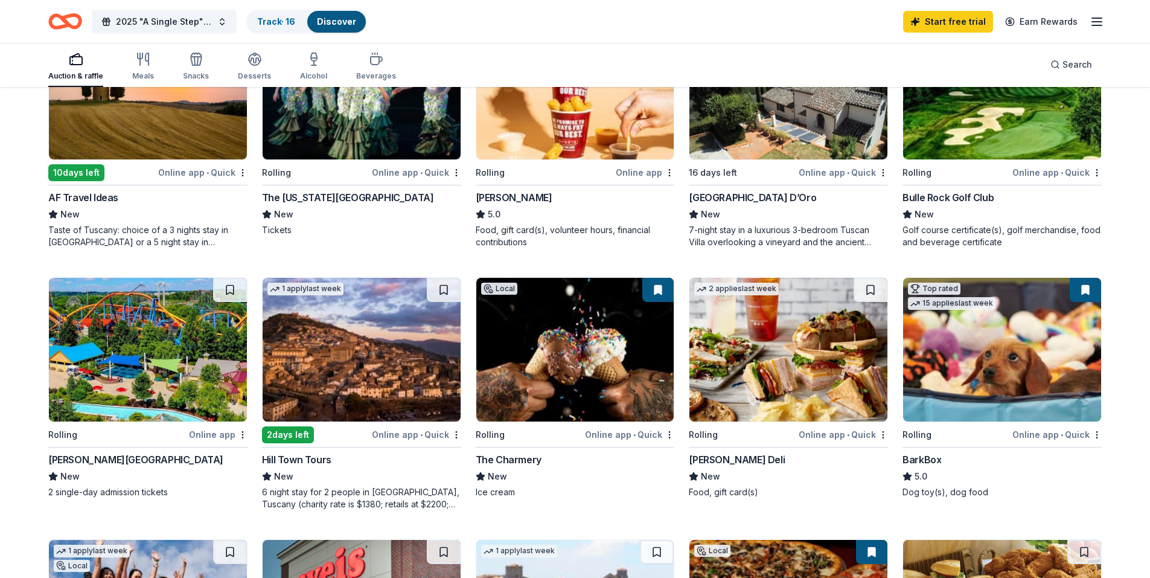
scroll to position [452, 0]
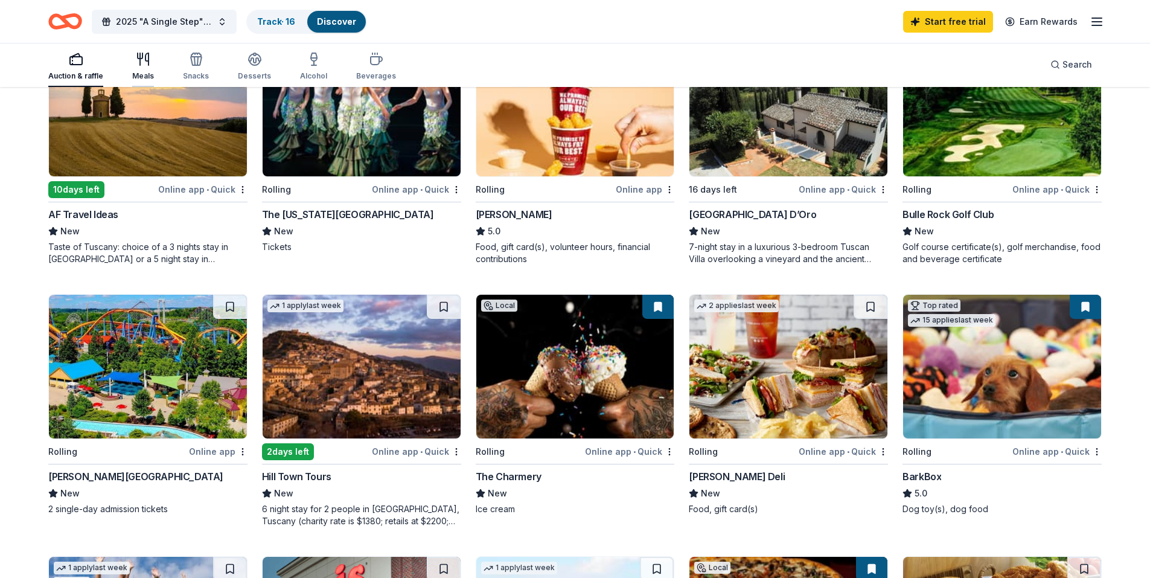
click at [149, 70] on div "Meals" at bounding box center [143, 66] width 22 height 29
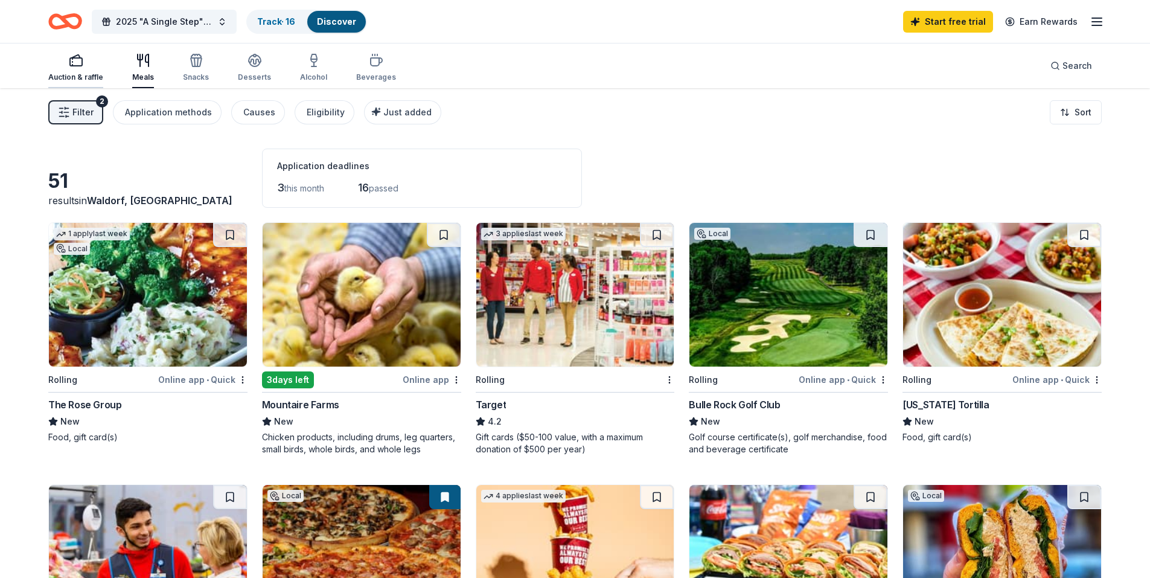
click at [81, 68] on div "Auction & raffle" at bounding box center [75, 67] width 55 height 29
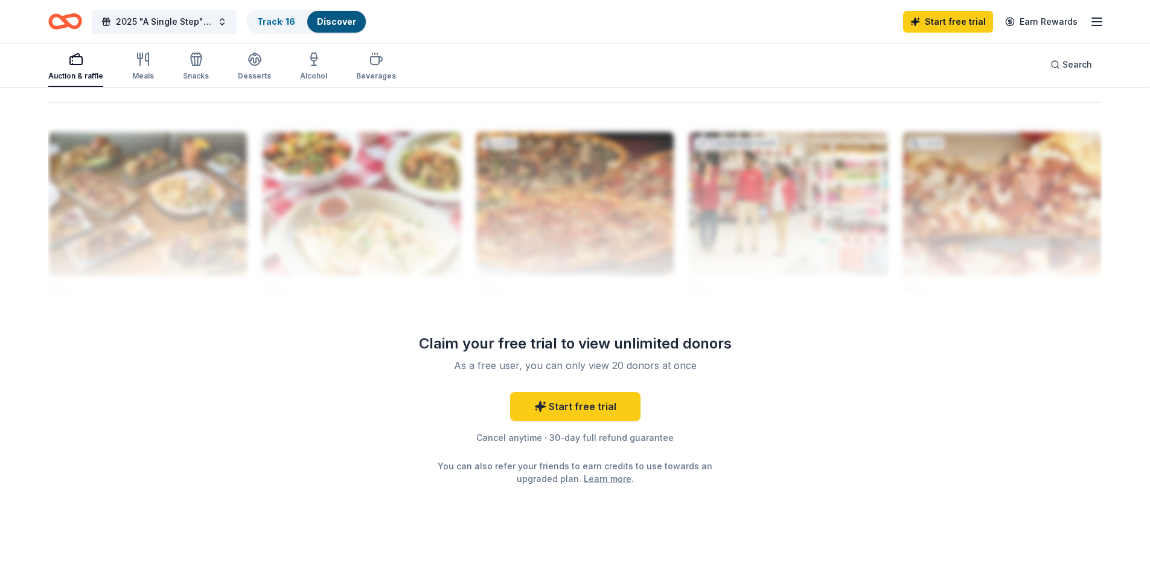
scroll to position [1177, 0]
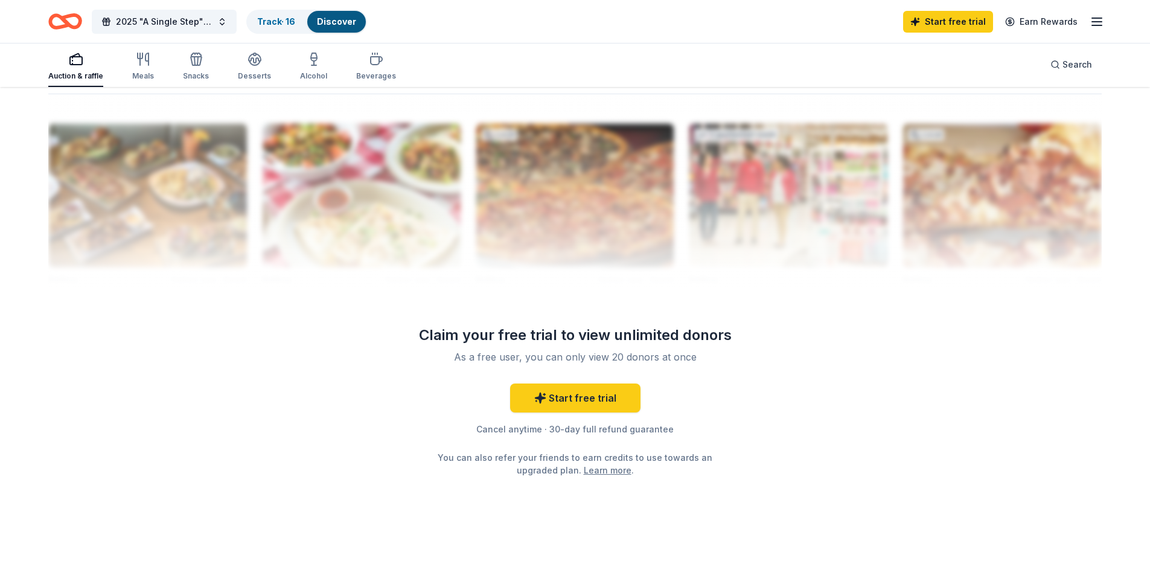
click at [638, 180] on div at bounding box center [574, 190] width 1053 height 193
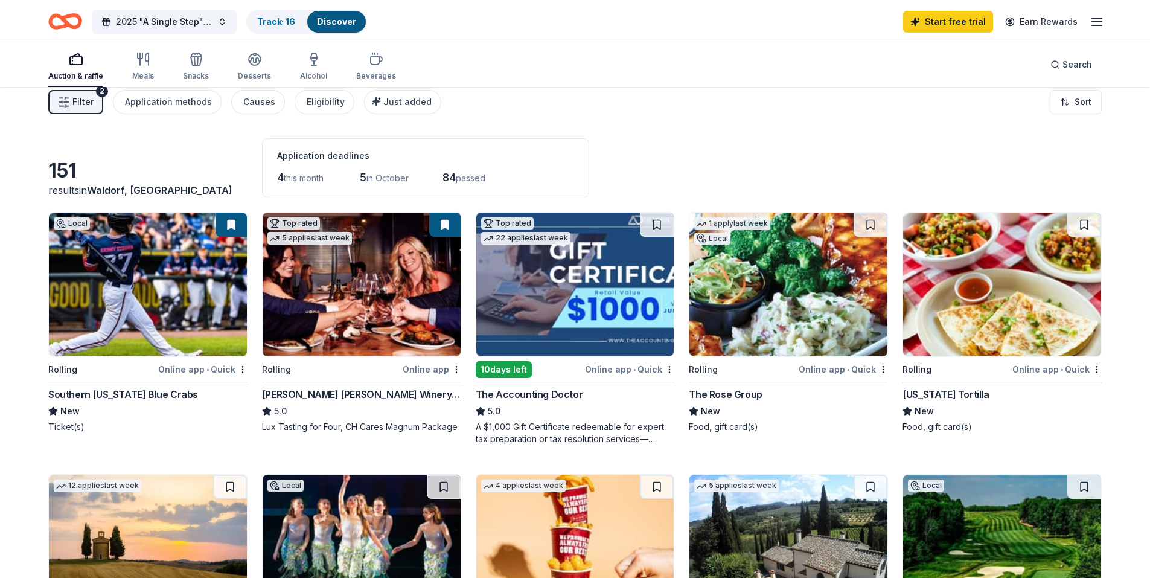
scroll to position [0, 0]
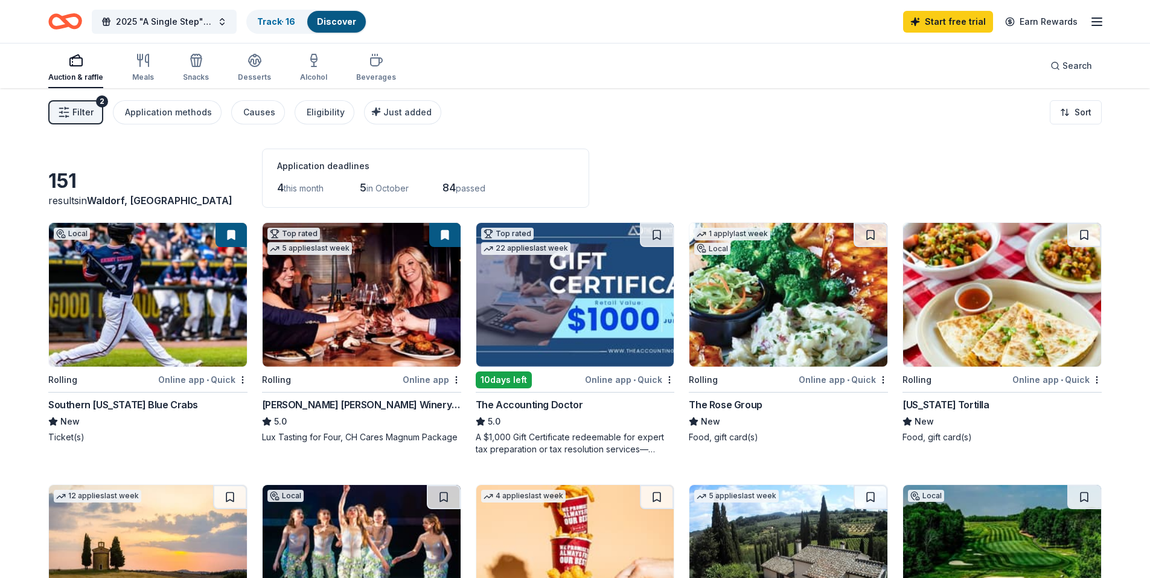
click at [583, 443] on div "A $1,000 Gift Certificate redeemable for expert tax preparation or tax resoluti…" at bounding box center [575, 443] width 199 height 24
click at [351, 397] on div "Cooper's Hawk Winery and Restaurants" at bounding box center [361, 404] width 199 height 14
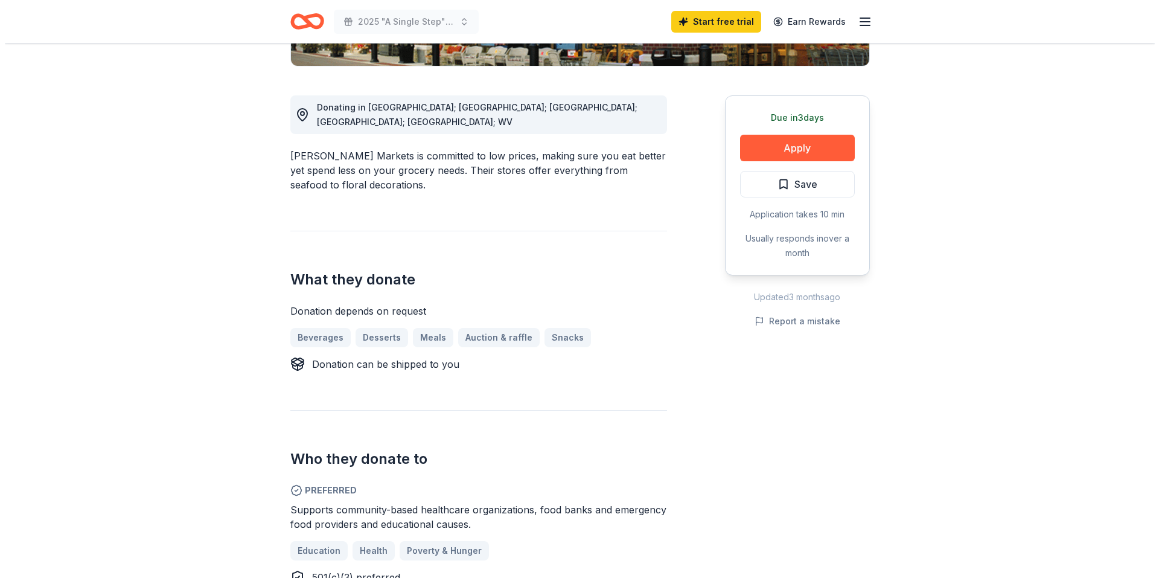
scroll to position [181, 0]
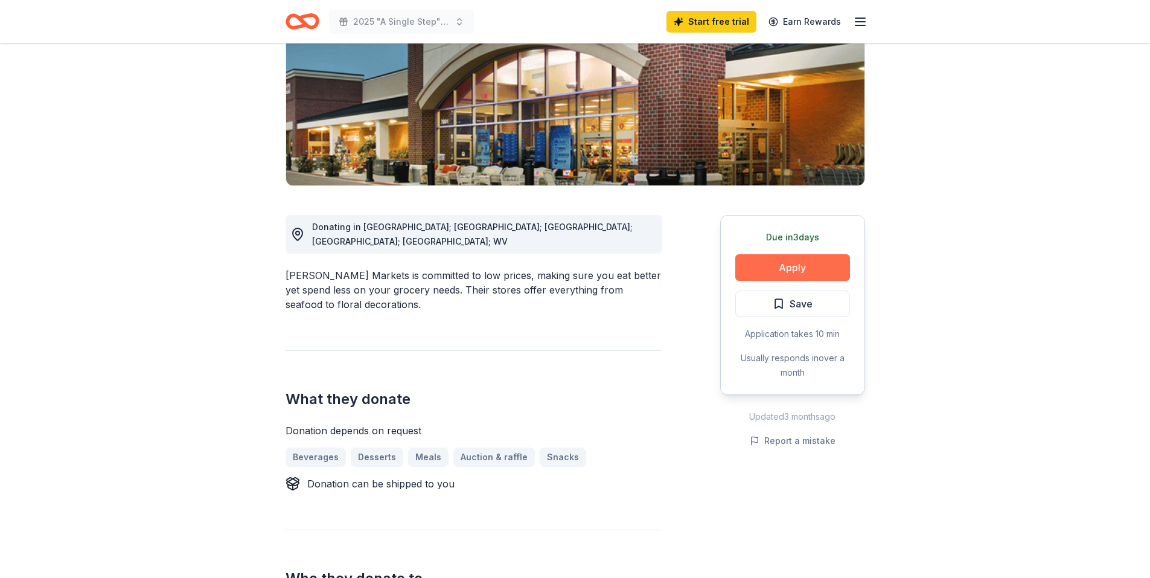
click at [778, 263] on button "Apply" at bounding box center [792, 267] width 115 height 27
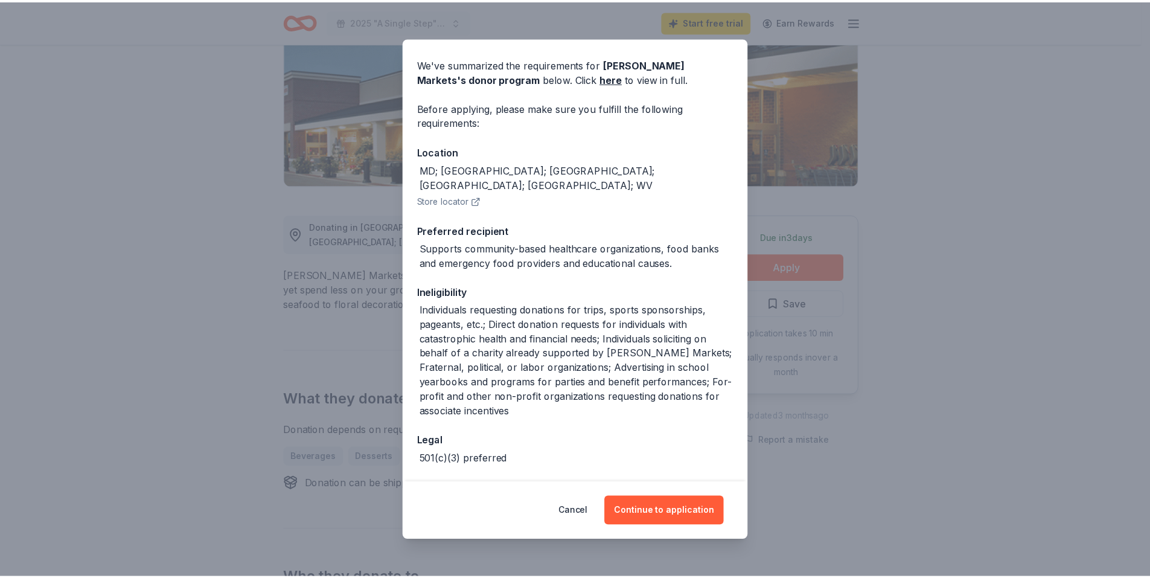
scroll to position [72, 0]
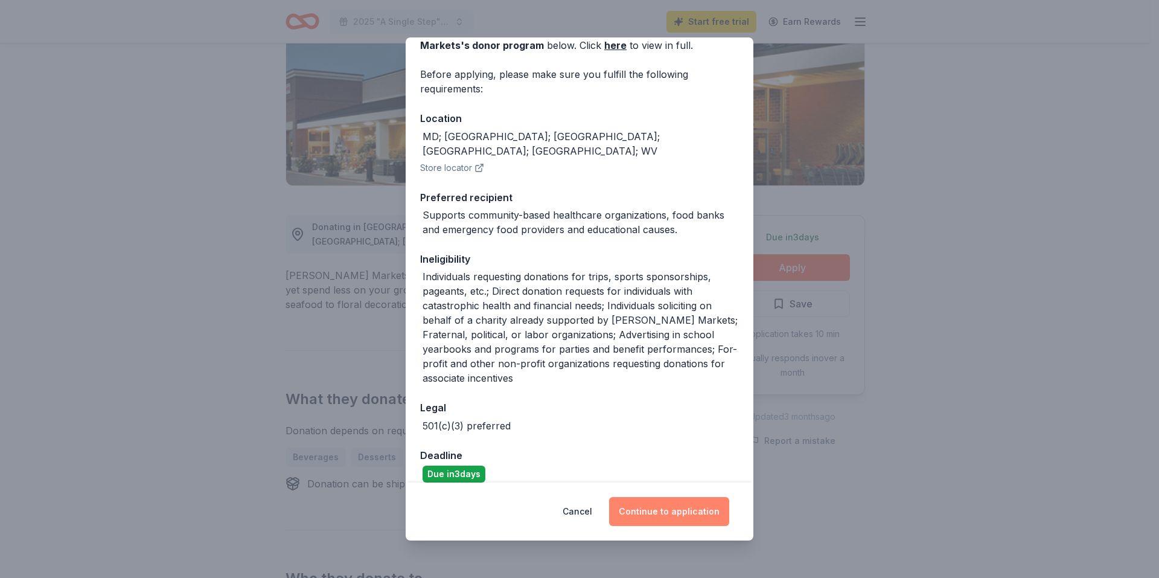
click at [666, 511] on button "Continue to application" at bounding box center [669, 511] width 120 height 29
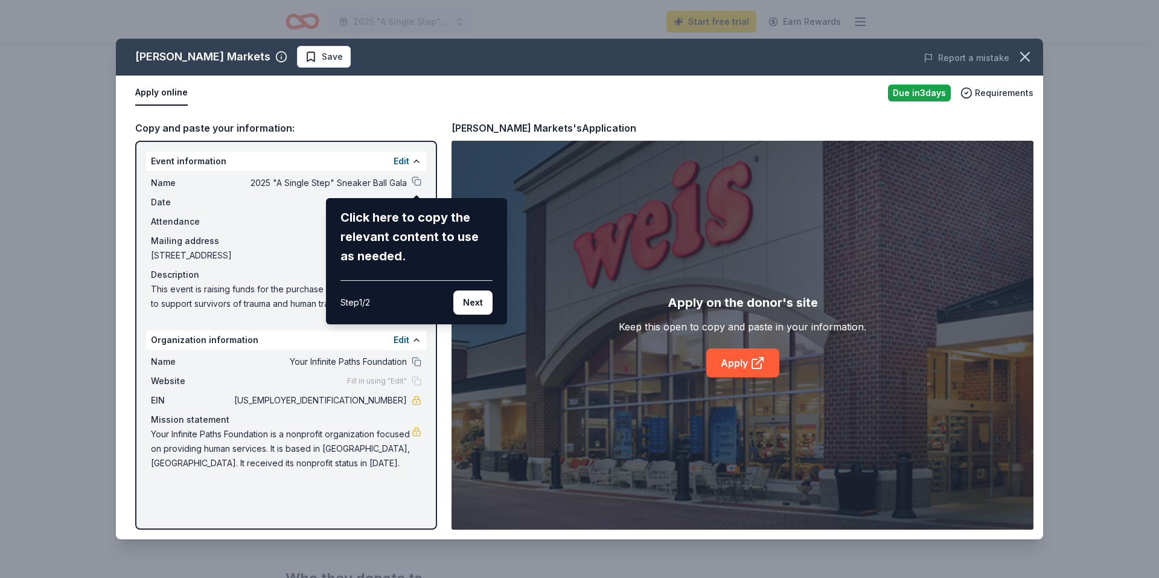
click at [469, 296] on button "Next" at bounding box center [472, 302] width 39 height 24
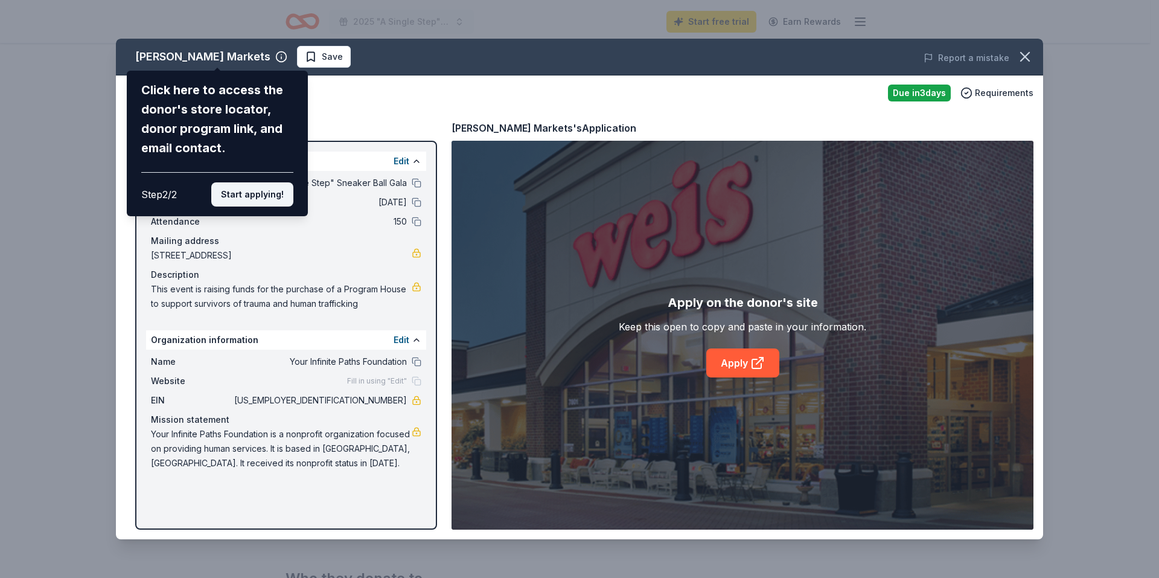
click at [259, 192] on button "Start applying!" at bounding box center [252, 194] width 82 height 24
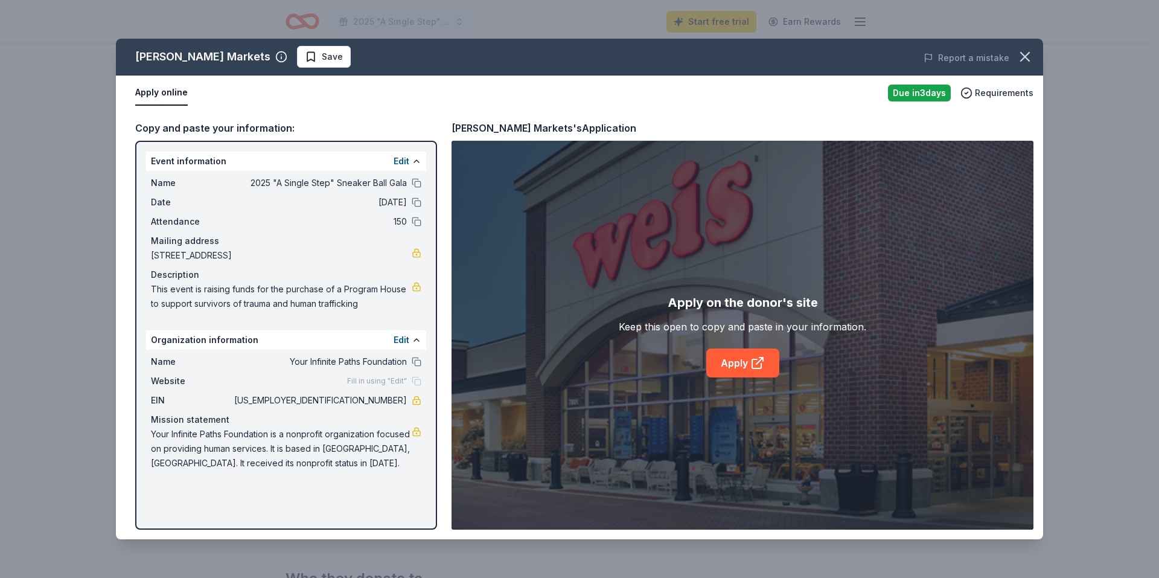
click at [411, 159] on div "Weis Markets Save Report a mistake Apply online Due in 3 days Requirements Copy…" at bounding box center [579, 289] width 927 height 500
click at [417, 155] on div "Weis Markets Save Report a mistake Apply online Due in 3 days Requirements Copy…" at bounding box center [579, 289] width 927 height 500
click at [411, 166] on div "Edit" at bounding box center [408, 161] width 28 height 14
click at [411, 162] on div "Edit" at bounding box center [408, 161] width 28 height 14
click at [401, 161] on button "Edit" at bounding box center [402, 161] width 16 height 14
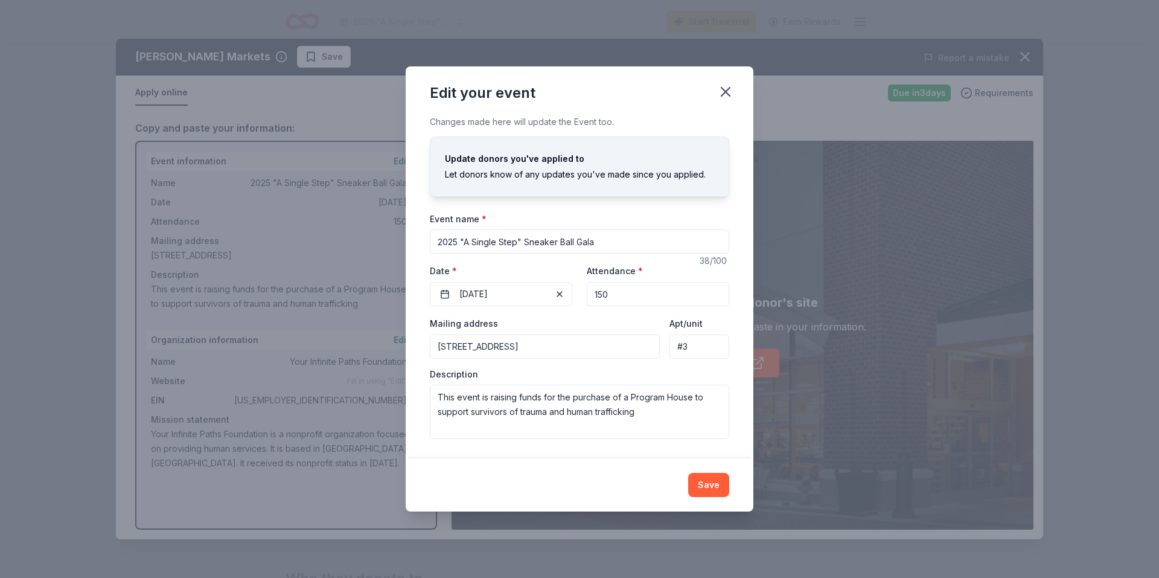
click at [340, 200] on div "Edit your event Changes made here will update the Event too. Update donors you'…" at bounding box center [579, 289] width 1159 height 578
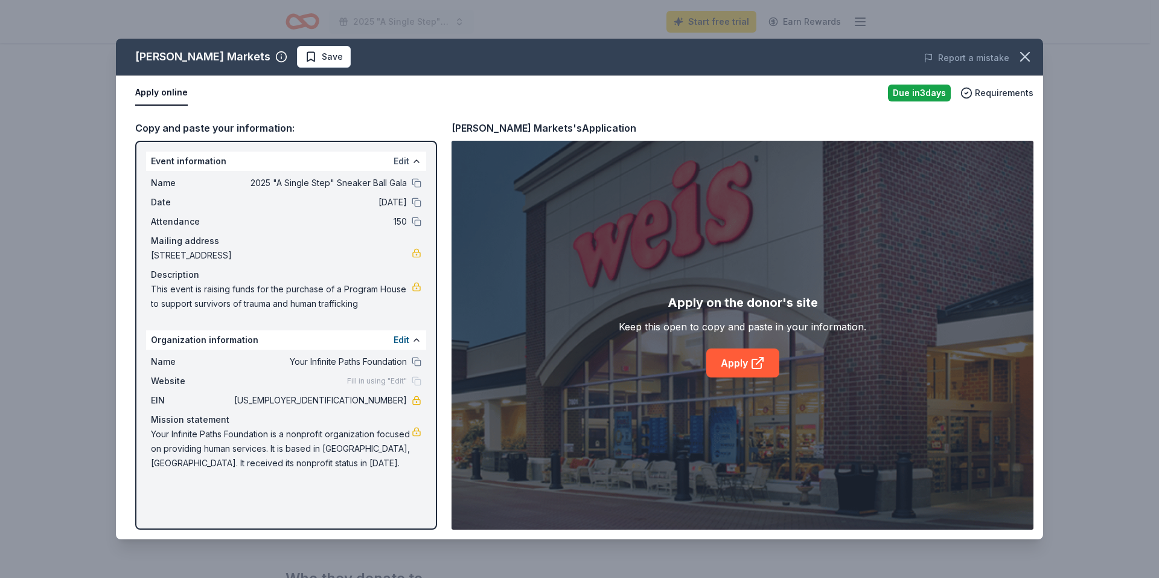
click at [406, 160] on button "Edit" at bounding box center [402, 161] width 16 height 14
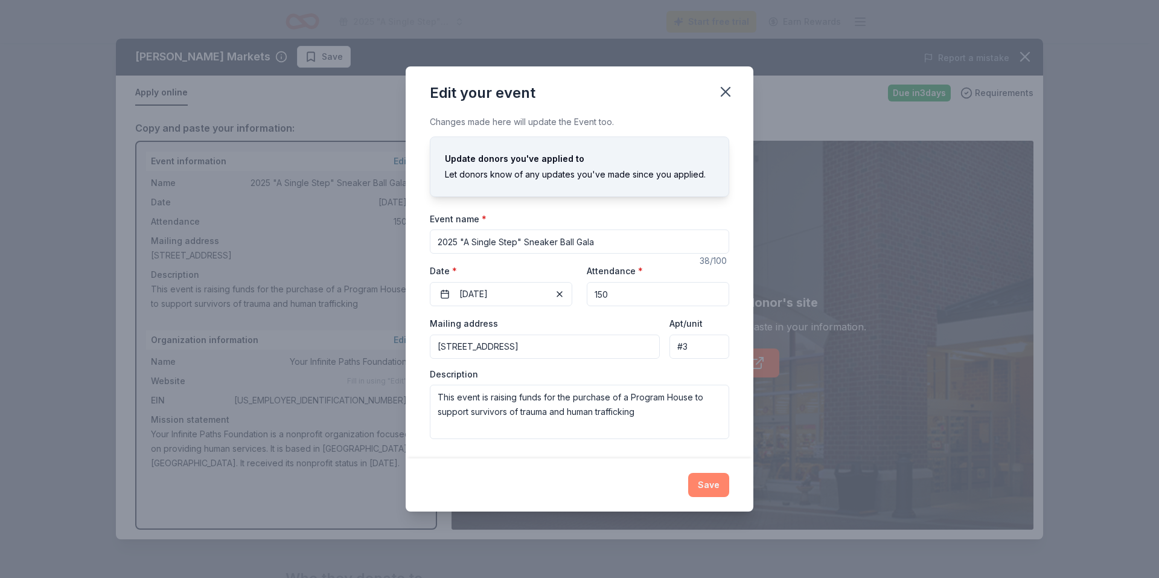
click at [708, 487] on button "Save" at bounding box center [708, 485] width 41 height 24
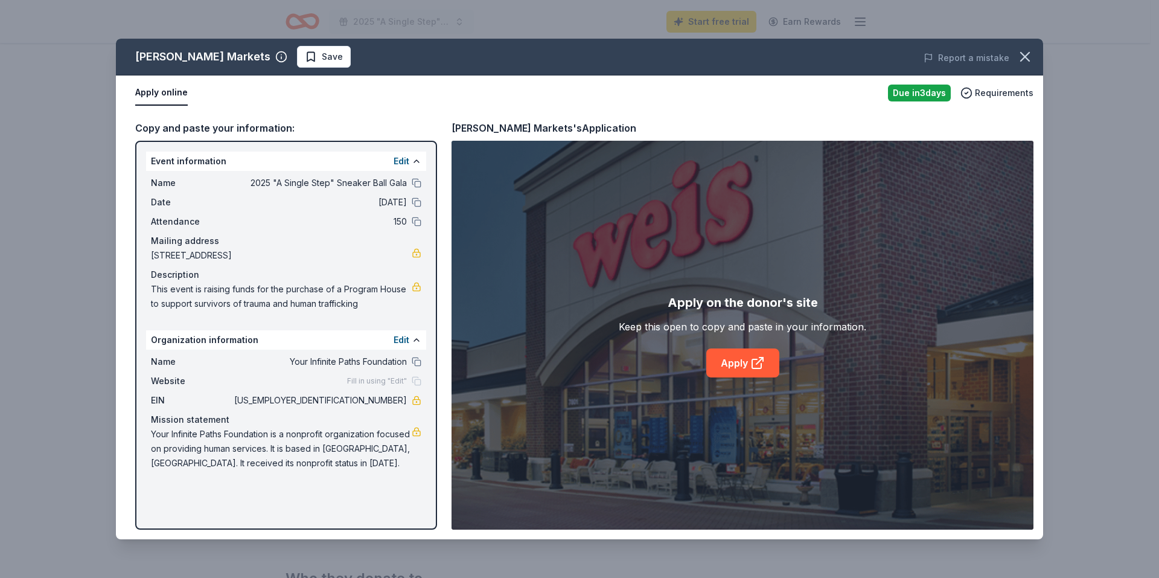
click at [420, 380] on div "Fill in using "Edit"" at bounding box center [384, 381] width 74 height 10
click at [398, 381] on span "Fill in using "Edit"" at bounding box center [377, 381] width 60 height 10
click at [346, 379] on div "Website Fill in using "Edit"" at bounding box center [286, 381] width 270 height 14
click at [394, 344] on button "Edit" at bounding box center [402, 340] width 16 height 14
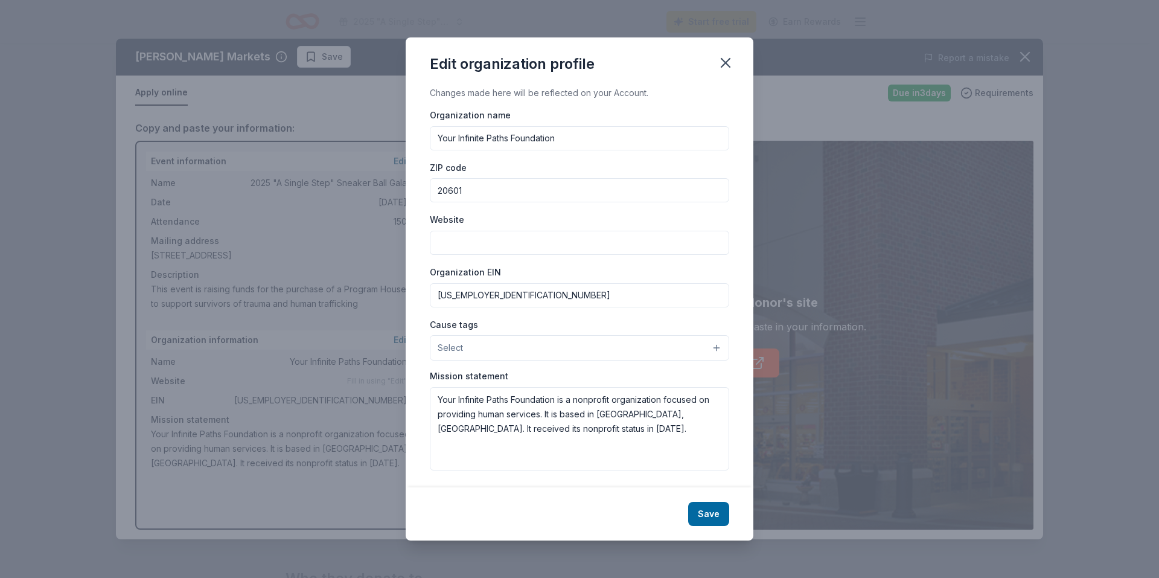
click at [484, 244] on input "Website" at bounding box center [579, 243] width 299 height 24
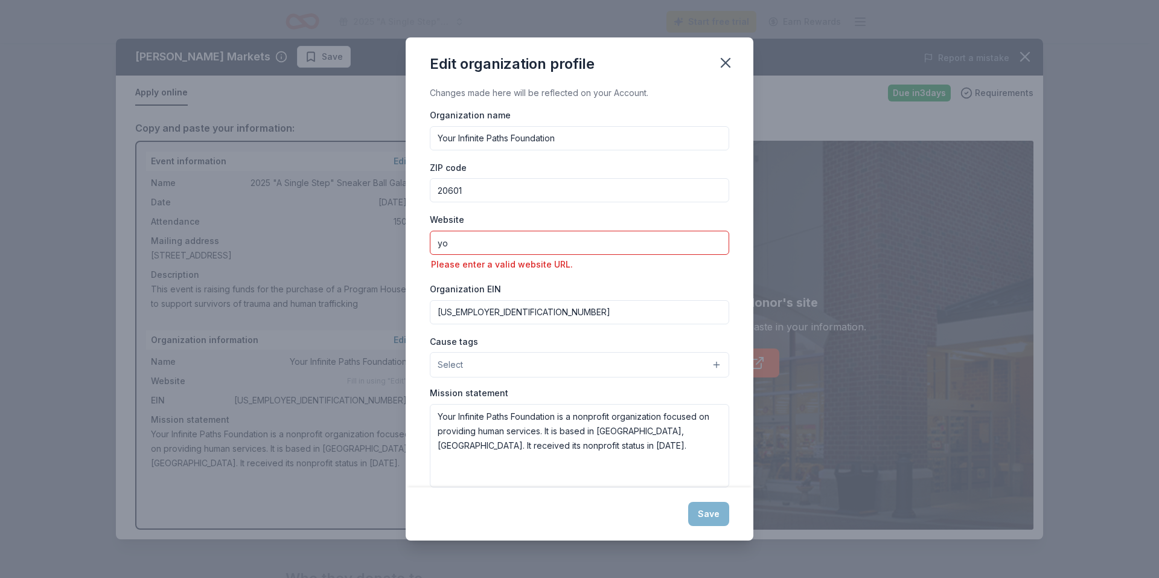
type input "y"
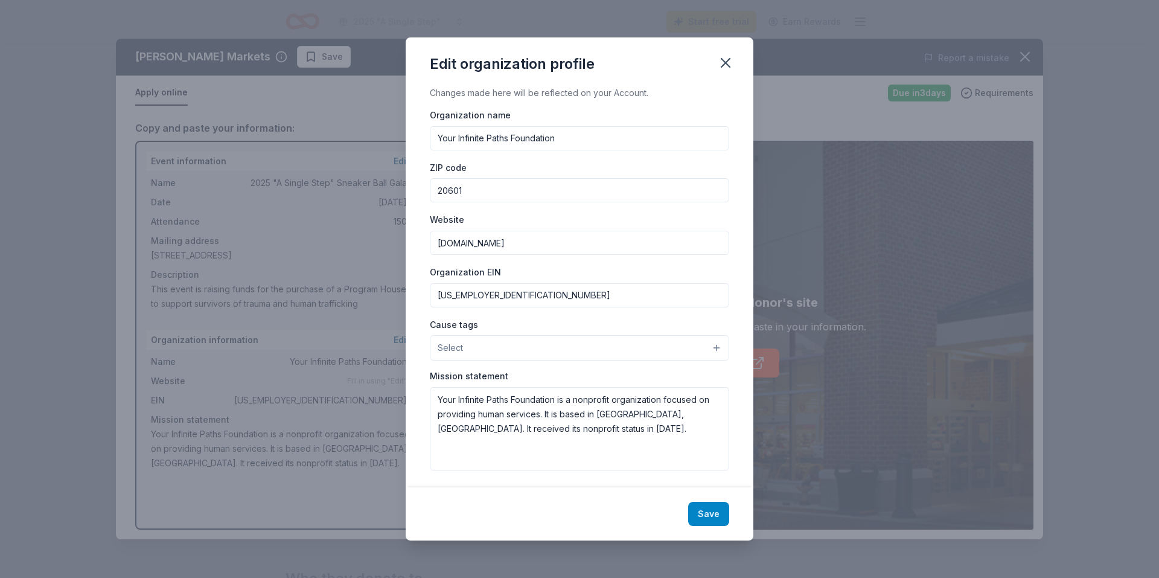
type input "www.yourinfinitepathsfoundation.com"
click at [714, 514] on button "Save" at bounding box center [708, 514] width 41 height 24
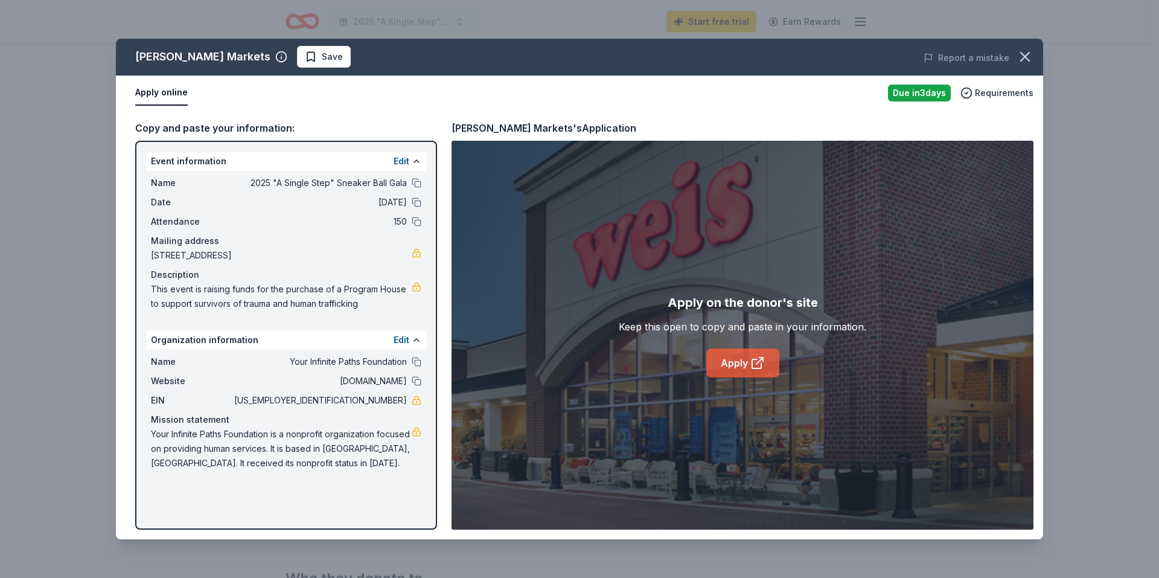
click at [737, 365] on link "Apply" at bounding box center [742, 362] width 73 height 29
click at [1033, 52] on icon "button" at bounding box center [1025, 56] width 17 height 17
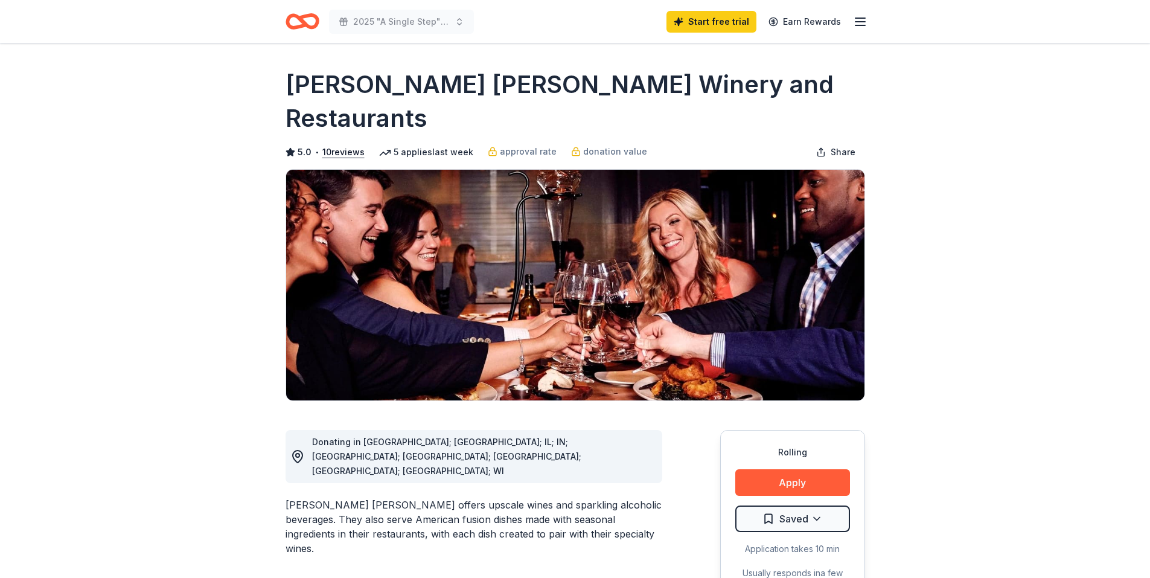
click at [303, 25] on icon "Home" at bounding box center [296, 21] width 19 height 12
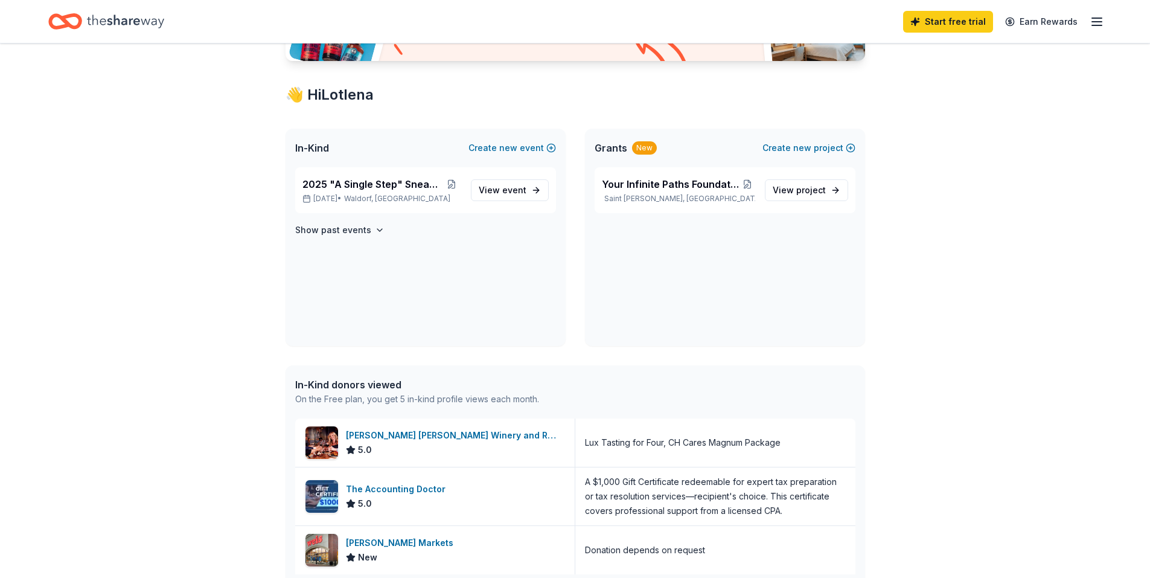
scroll to position [121, 0]
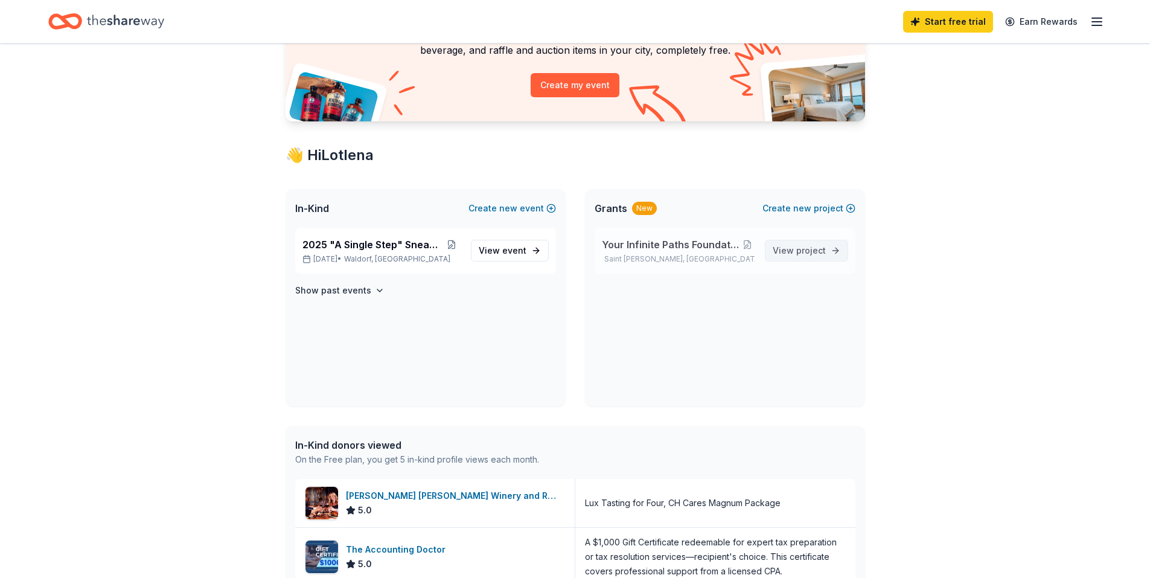
click at [815, 251] on span "project" at bounding box center [811, 250] width 30 height 10
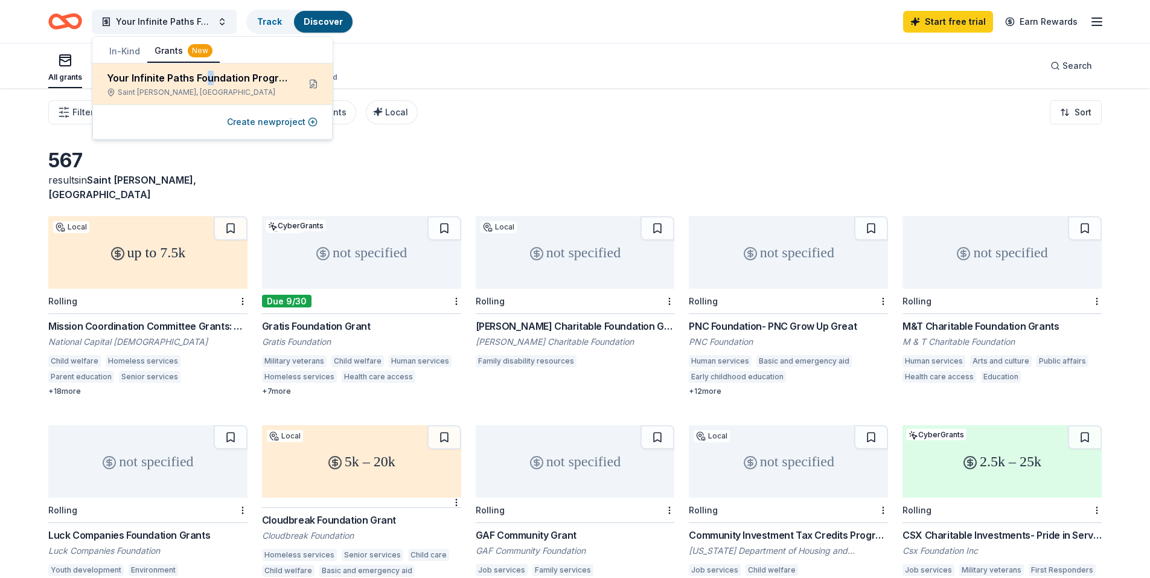
click at [209, 76] on div "Your Infinite Paths Foundation Program House" at bounding box center [198, 78] width 182 height 14
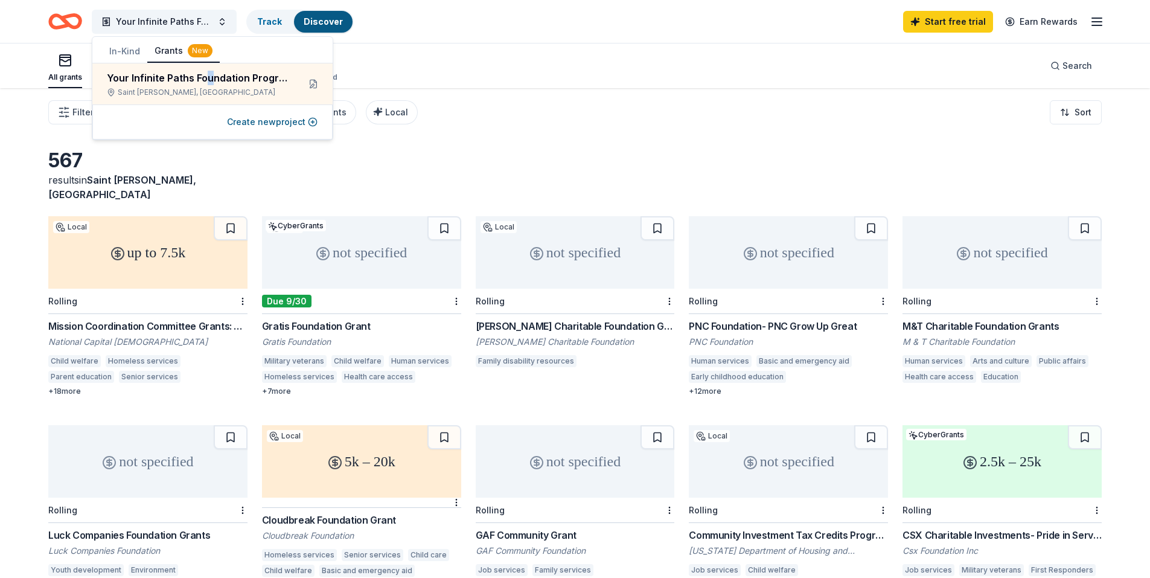
click at [545, 130] on div "Filter Eligibility Type of support CyberGrants Local Sort" at bounding box center [575, 112] width 1150 height 48
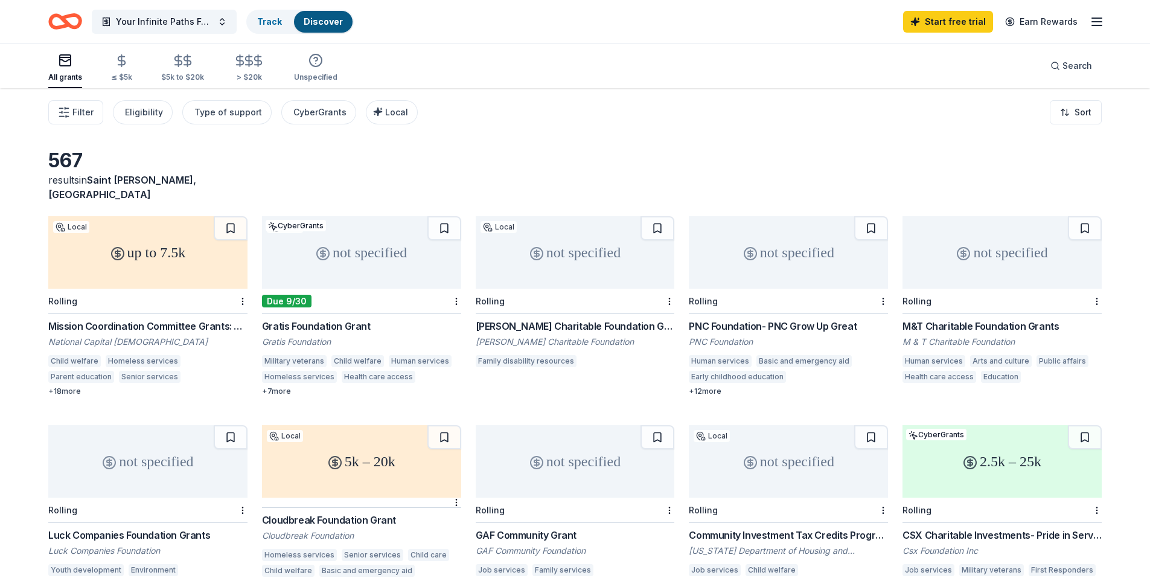
click at [159, 319] on div "Mission Coordination Committee Grants: Local Mission Grant" at bounding box center [147, 326] width 199 height 14
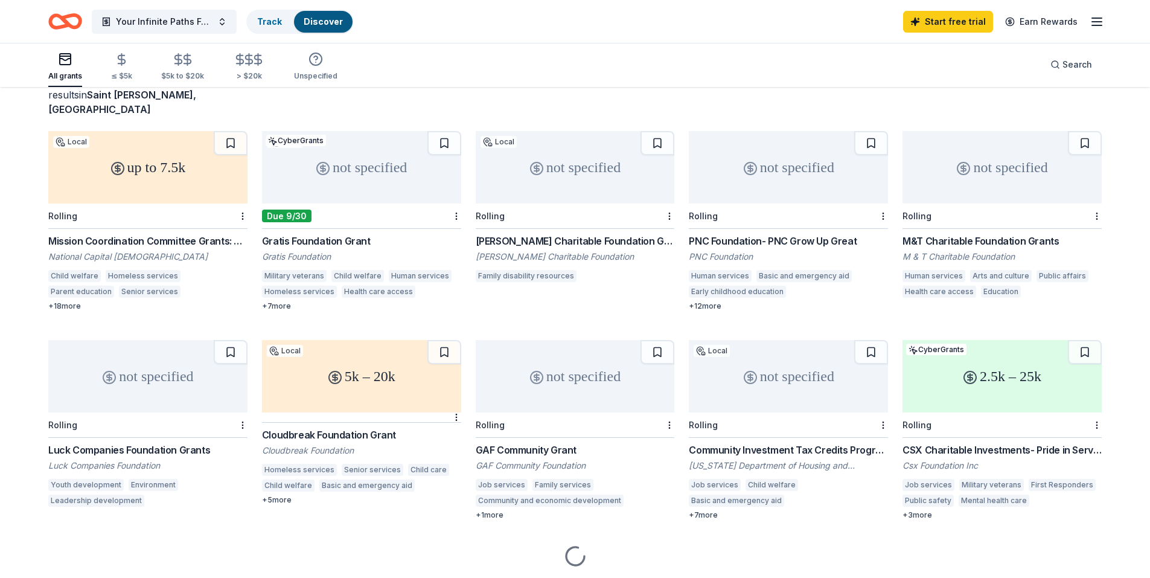
scroll to position [109, 0]
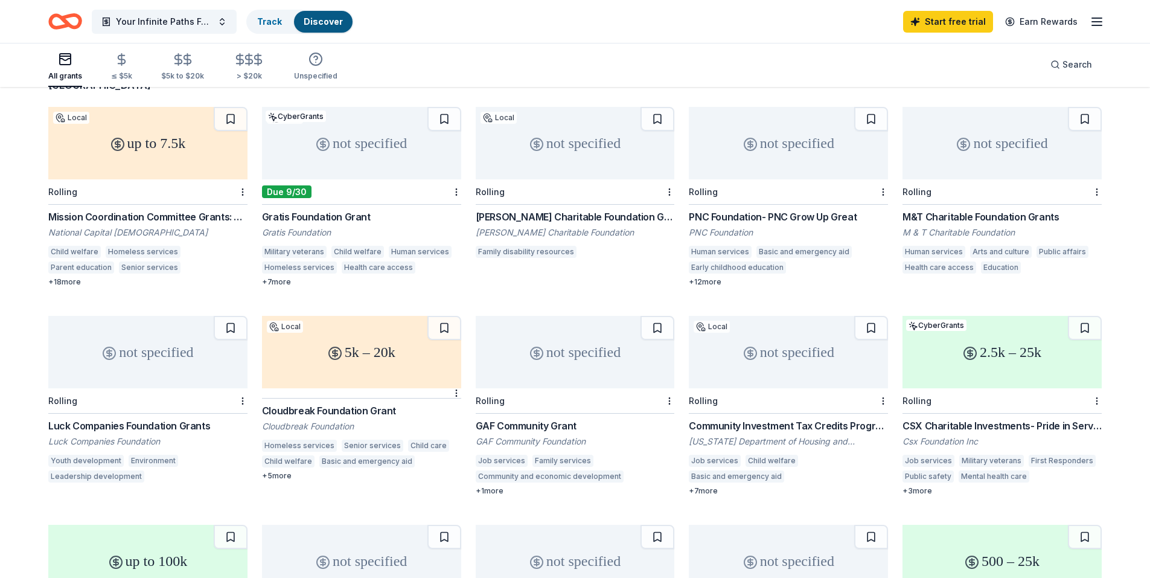
click at [494, 486] on div "+ 1 more" at bounding box center [575, 491] width 199 height 10
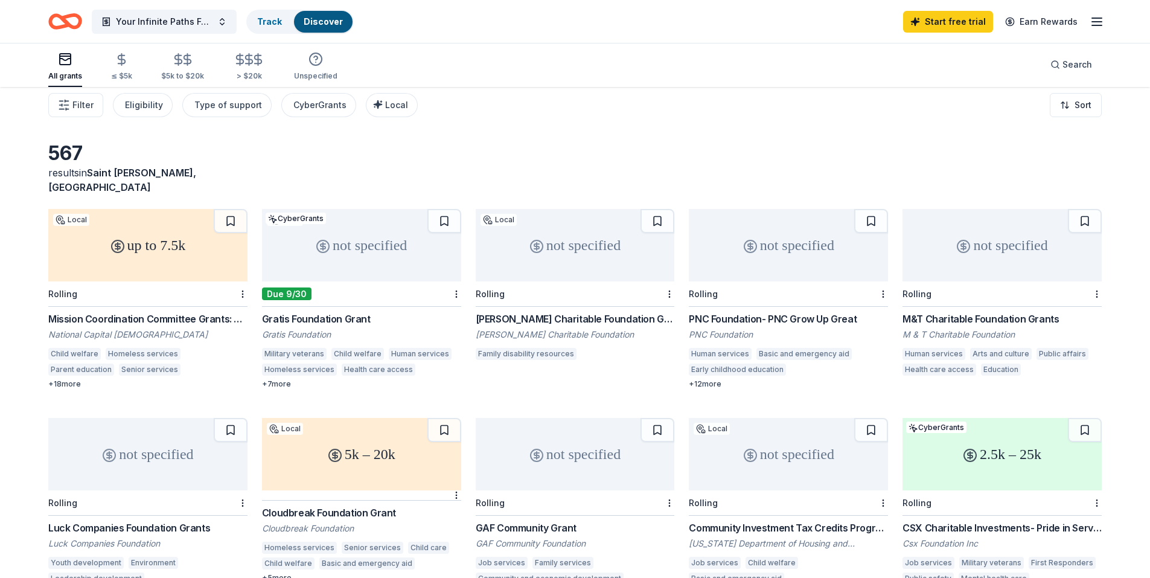
scroll to position [0, 0]
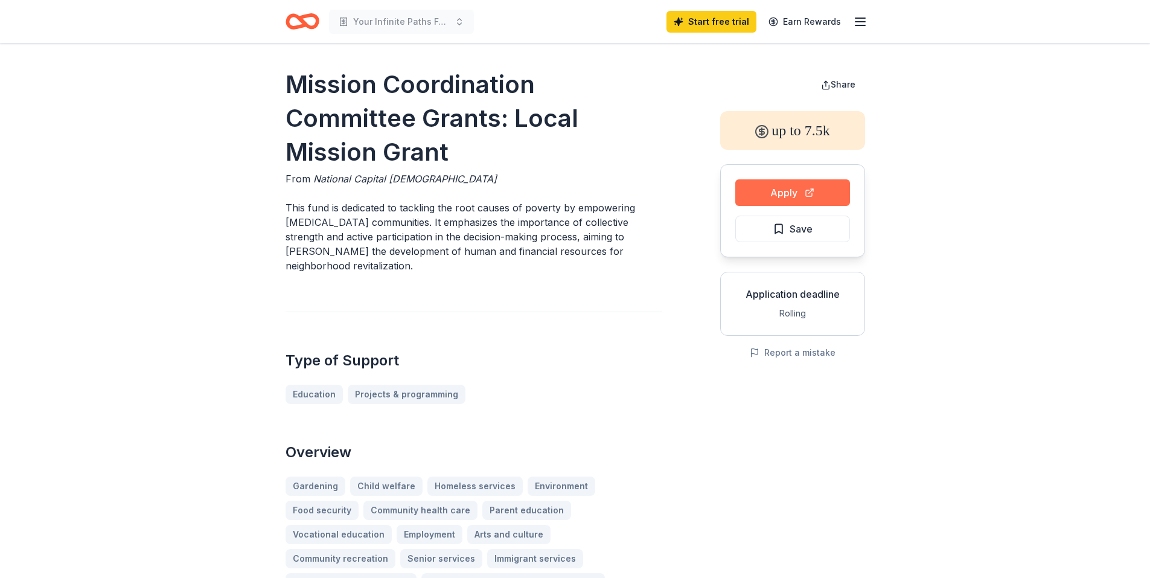
click at [806, 186] on button "Apply" at bounding box center [792, 192] width 115 height 27
click at [765, 194] on button "Apply" at bounding box center [792, 192] width 115 height 27
